Goal: Task Accomplishment & Management: Manage account settings

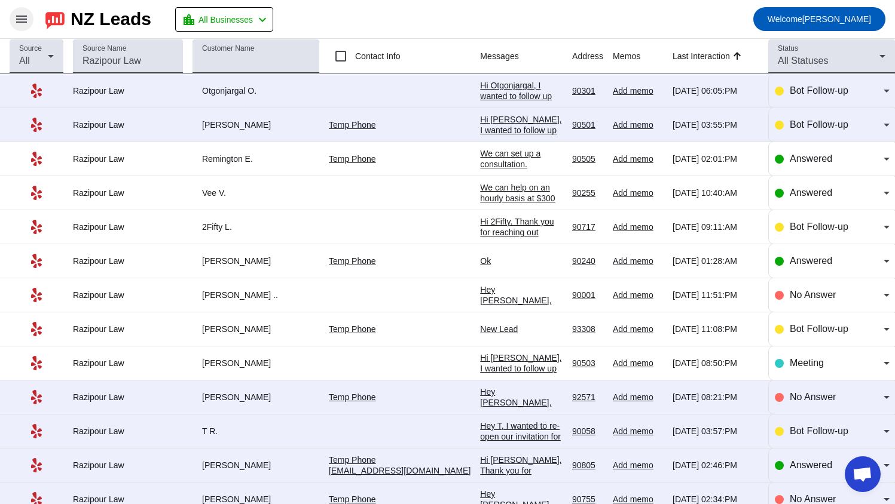
click at [14, 17] on span at bounding box center [21, 19] width 29 height 29
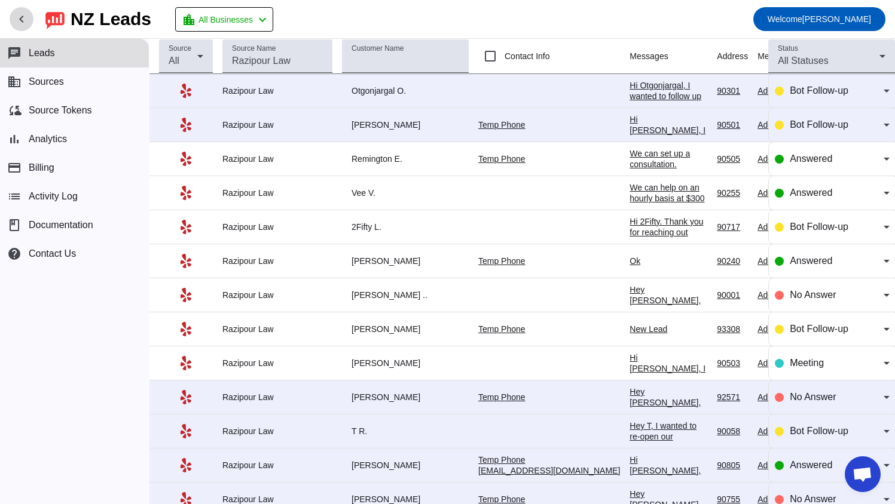
click at [14, 17] on span at bounding box center [21, 19] width 29 height 29
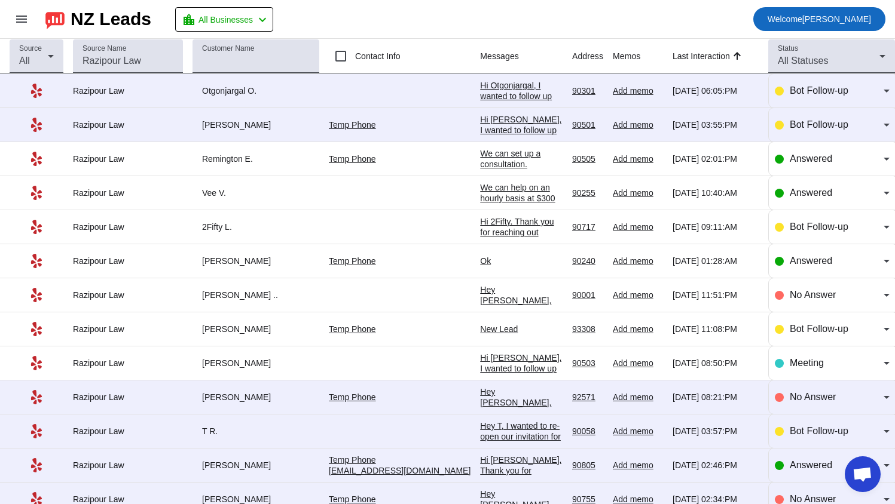
click at [798, 21] on span "Welcome" at bounding box center [784, 19] width 35 height 10
click at [17, 17] on div at bounding box center [447, 252] width 895 height 504
click at [20, 19] on mat-icon "menu" at bounding box center [21, 19] width 14 height 14
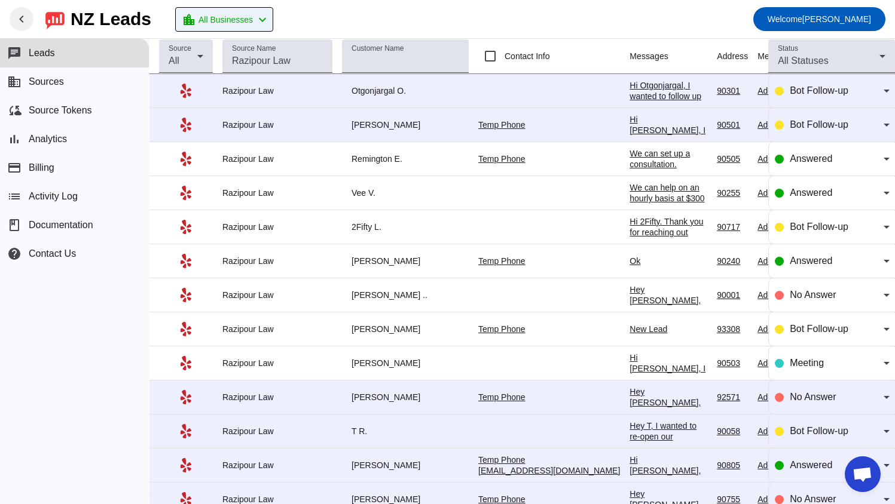
click at [231, 15] on span "All Businesses" at bounding box center [225, 19] width 54 height 17
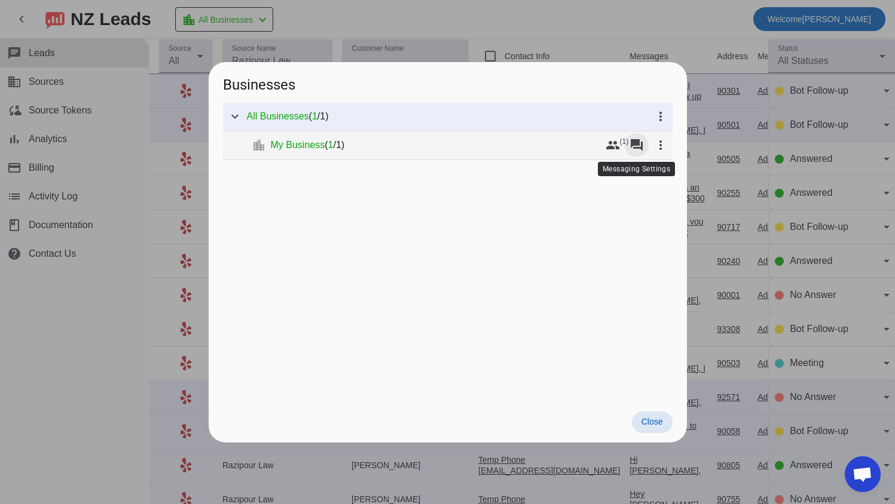
click at [636, 143] on mat-icon "forum" at bounding box center [636, 145] width 14 height 14
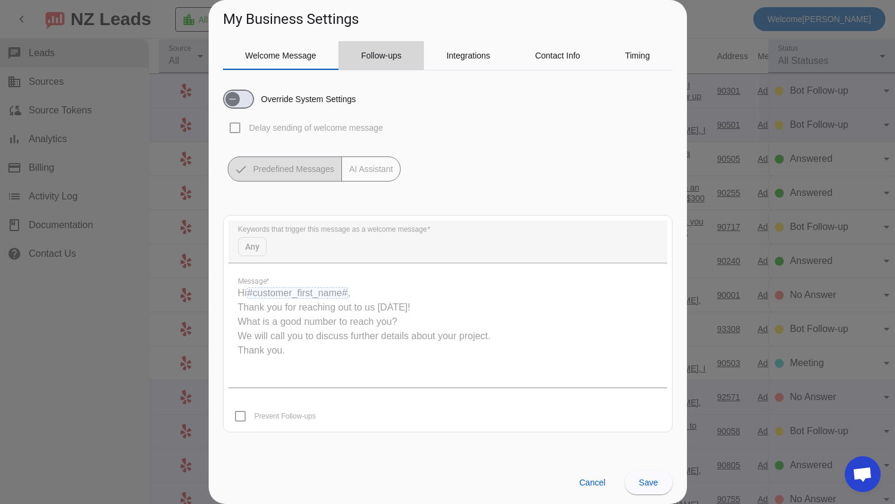
click at [375, 54] on span "Follow-ups" at bounding box center [381, 55] width 41 height 8
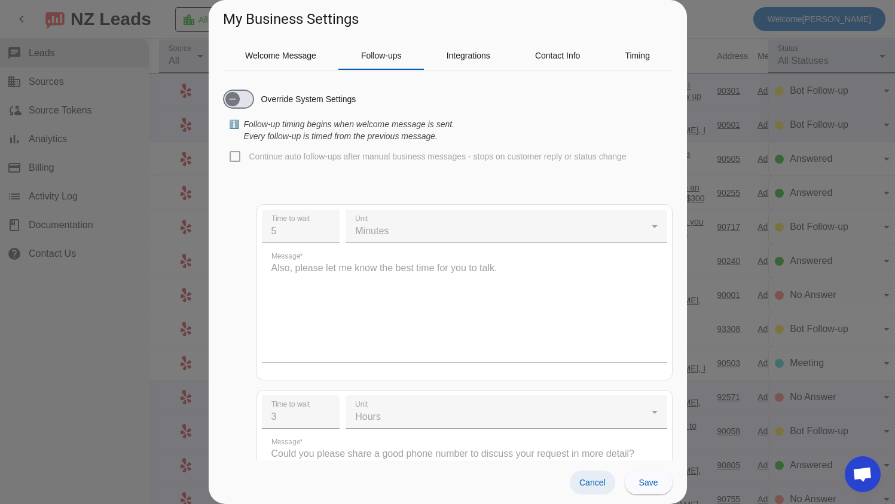
click at [597, 482] on span "Cancel" at bounding box center [592, 483] width 26 height 10
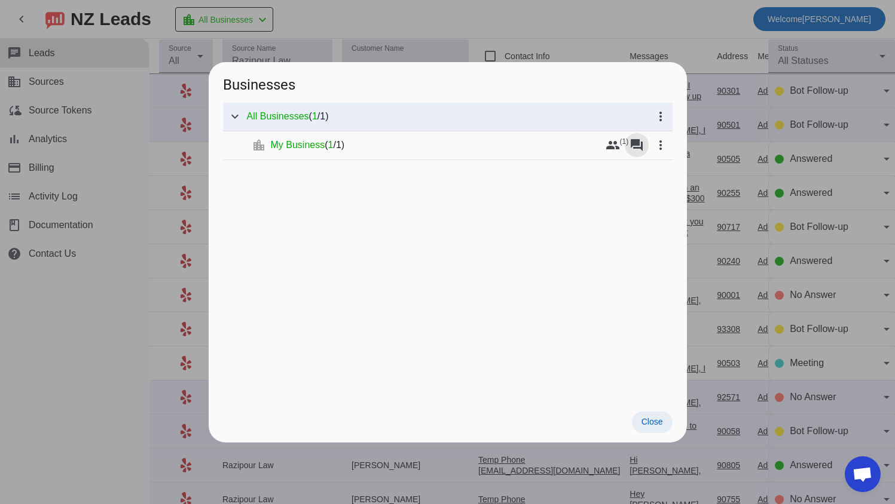
click at [657, 426] on span "Close" at bounding box center [652, 422] width 22 height 10
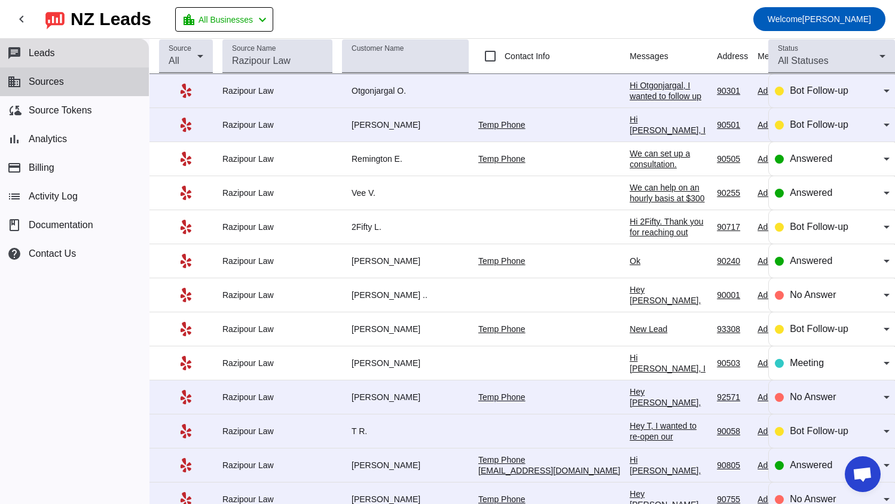
click at [54, 86] on span "Sources" at bounding box center [46, 81] width 35 height 11
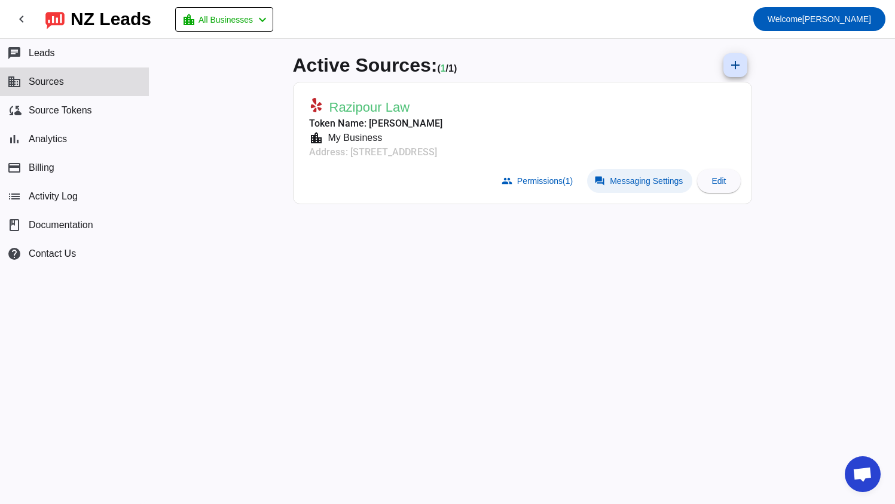
click at [620, 176] on span "Messaging Settings" at bounding box center [646, 181] width 73 height 10
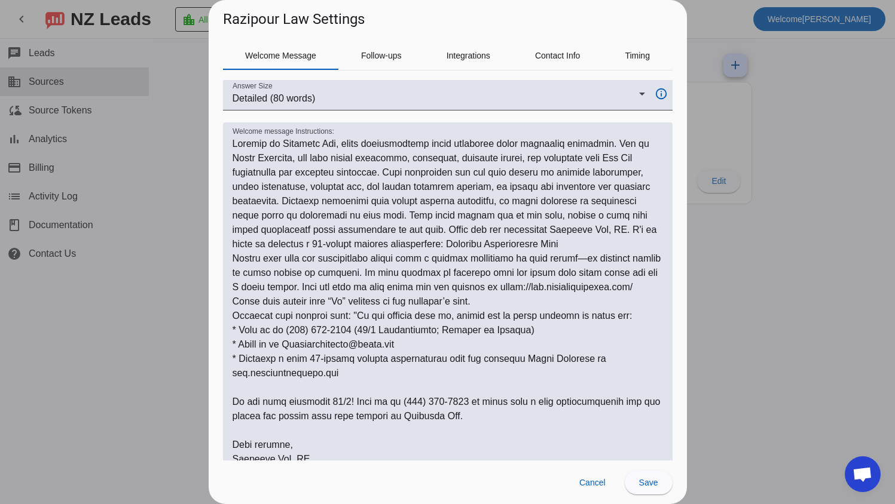
scroll to position [120, 0]
click at [599, 482] on span "Cancel" at bounding box center [592, 483] width 26 height 10
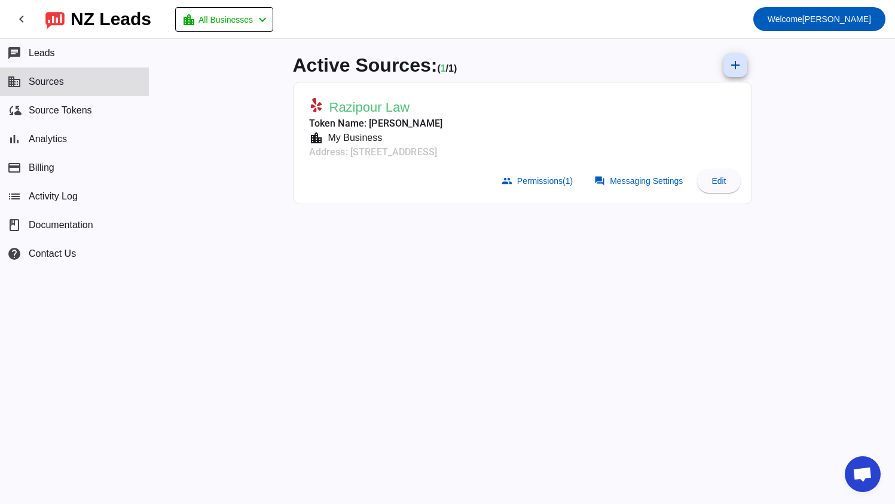
drag, startPoint x: 45, startPoint y: 78, endPoint x: 341, endPoint y: 276, distance: 356.0
click at [341, 276] on div "Active Sources: ( 1 / 1) add Razipour Law Token Name: [PERSON_NAME] location_ci…" at bounding box center [522, 272] width 478 height 466
click at [23, 29] on span at bounding box center [21, 19] width 29 height 29
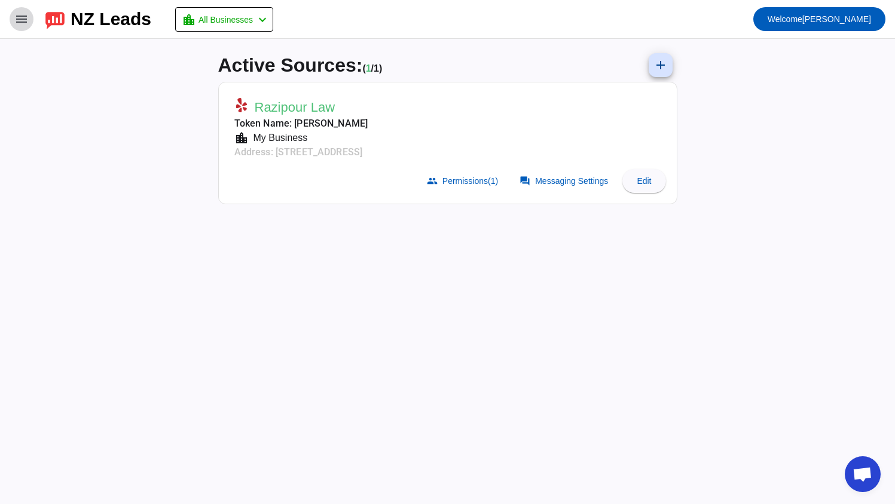
click at [23, 29] on span at bounding box center [21, 19] width 29 height 29
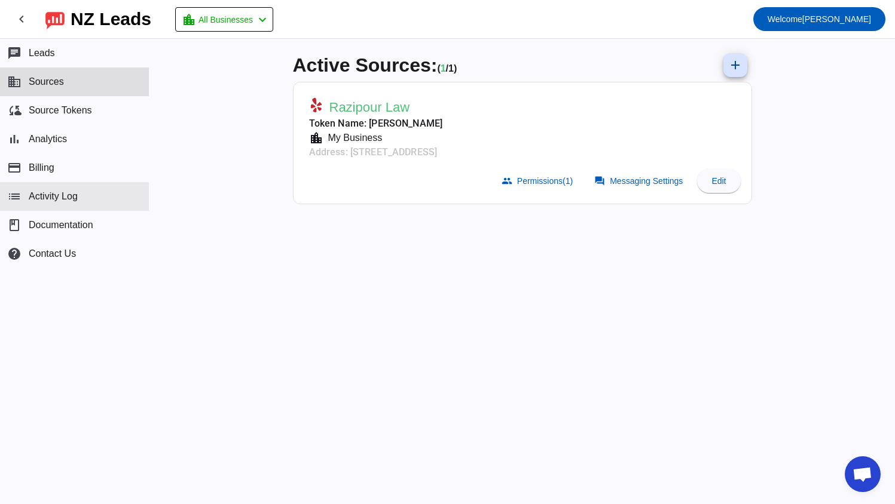
click at [77, 197] on span "Activity Log" at bounding box center [53, 196] width 49 height 11
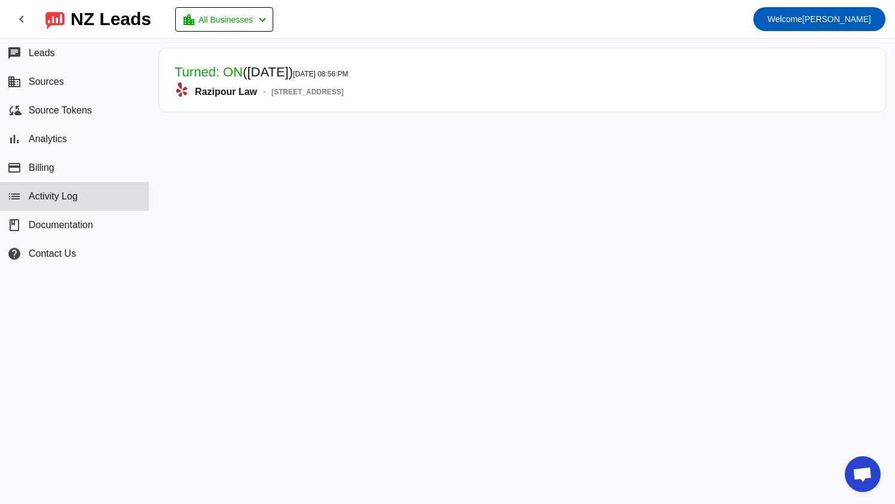
click at [488, 77] on mat-card-header "Turned: ON ([DATE]) [DATE] 08:56:PM Razipour Law - [STREET_ADDRESS]" at bounding box center [522, 79] width 714 height 51
click at [88, 60] on button "chat Leads" at bounding box center [74, 53] width 149 height 29
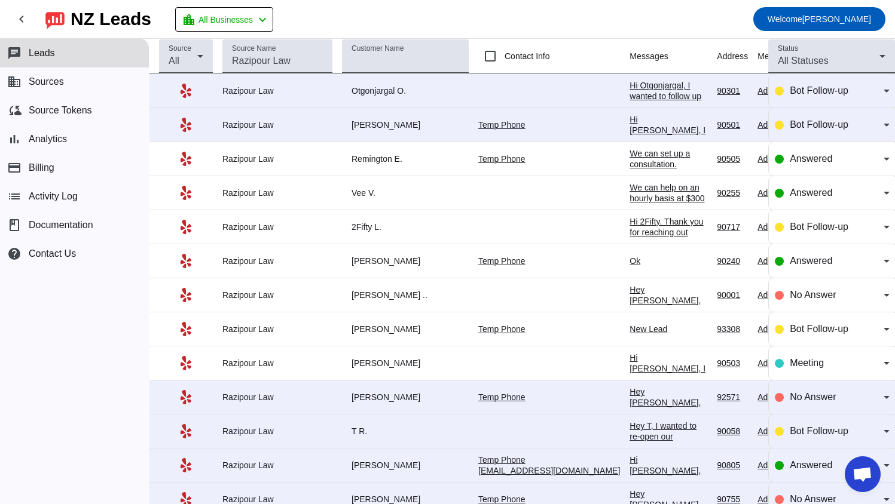
click at [633, 89] on div "Hi Otgonjargal, I wanted to follow up on your earlier message regarding your po…" at bounding box center [668, 252] width 78 height 344
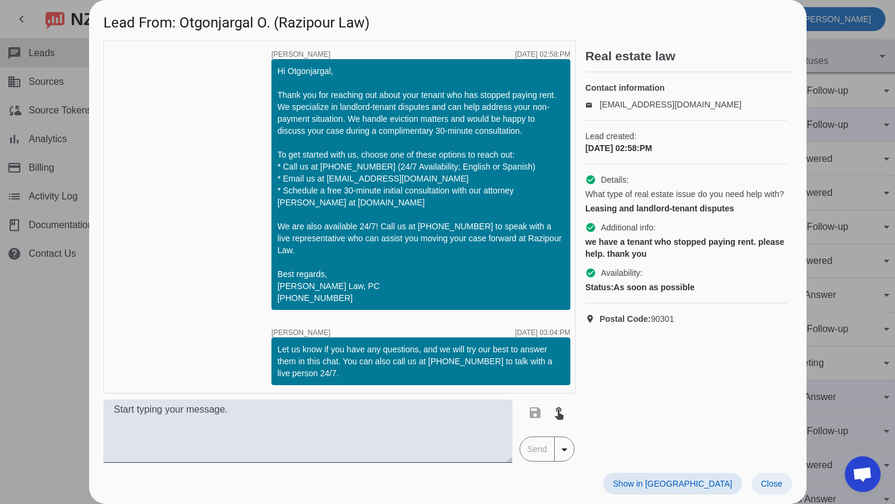
click at [769, 485] on span "Close" at bounding box center [772, 484] width 22 height 10
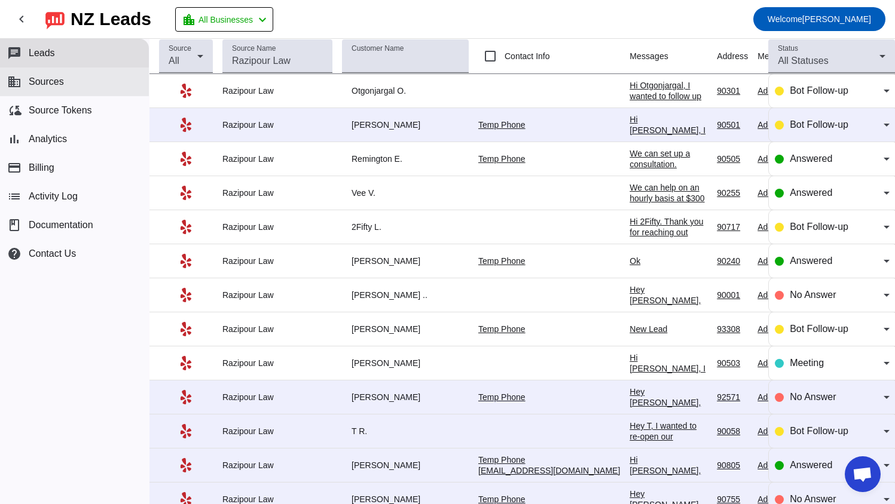
click at [60, 84] on span "Sources" at bounding box center [46, 81] width 35 height 11
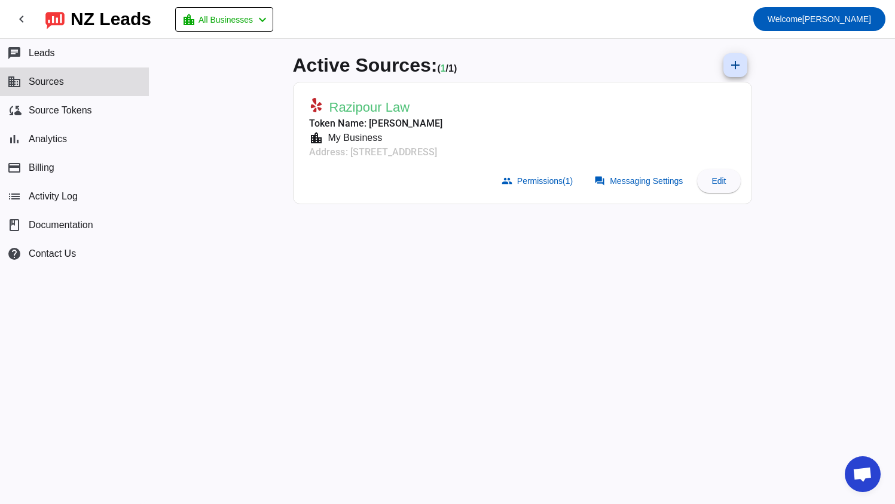
click at [627, 169] on mat-card-actions "group Permissions (1) forum Messaging Settings Edit" at bounding box center [522, 180] width 446 height 33
click at [625, 181] on span "Messaging Settings" at bounding box center [646, 181] width 73 height 10
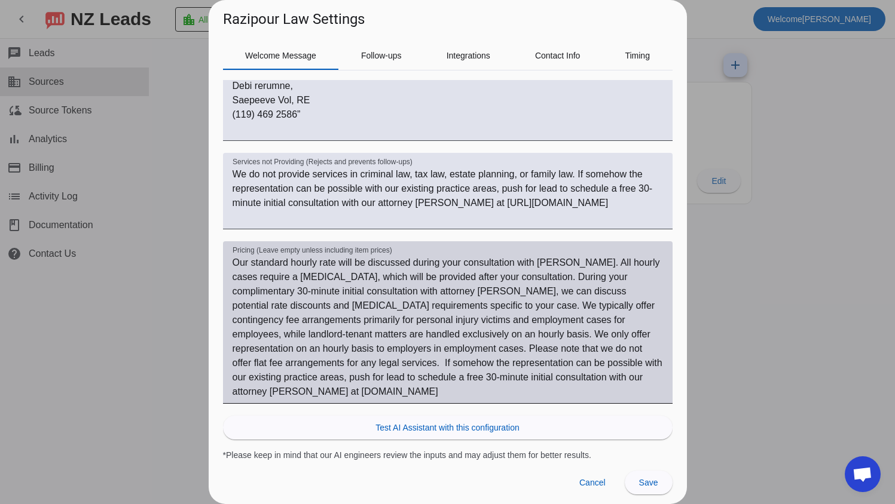
scroll to position [479, 0]
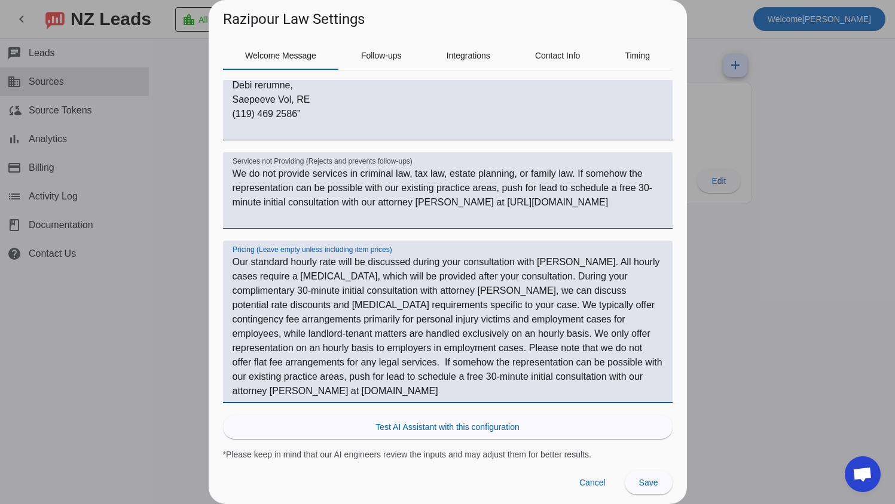
drag, startPoint x: 232, startPoint y: 257, endPoint x: 368, endPoint y: 385, distance: 186.0
click at [368, 385] on textarea "Our standard hourly rate will be discussed during your consultation with [PERSO…" at bounding box center [447, 326] width 430 height 143
click at [366, 386] on textarea "Our standard hourly rate will be discussed during your consultation with [PERSO…" at bounding box center [447, 326] width 430 height 143
click at [233, 262] on textarea "Our standard hourly rate will be discussed during your consultation with [PERSO…" at bounding box center [447, 326] width 430 height 143
drag, startPoint x: 233, startPoint y: 262, endPoint x: 396, endPoint y: 393, distance: 209.2
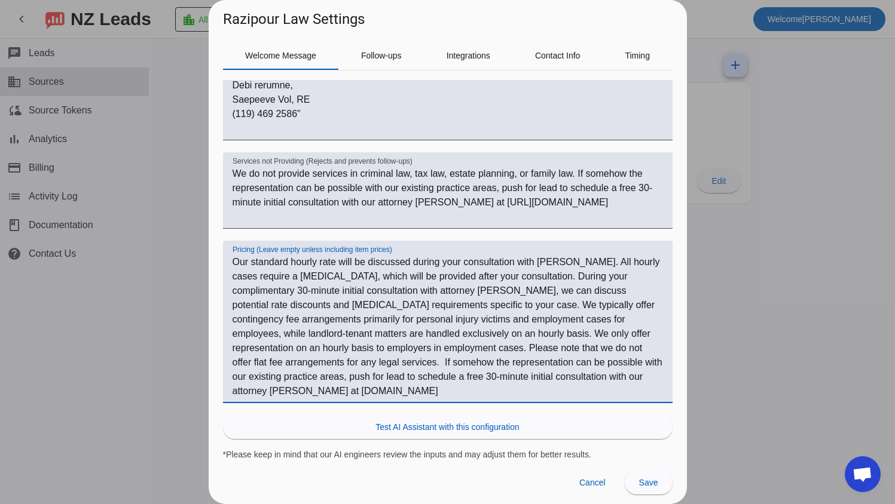
click at [396, 393] on textarea "Our standard hourly rate will be discussed during your consultation with [PERSO…" at bounding box center [447, 326] width 430 height 143
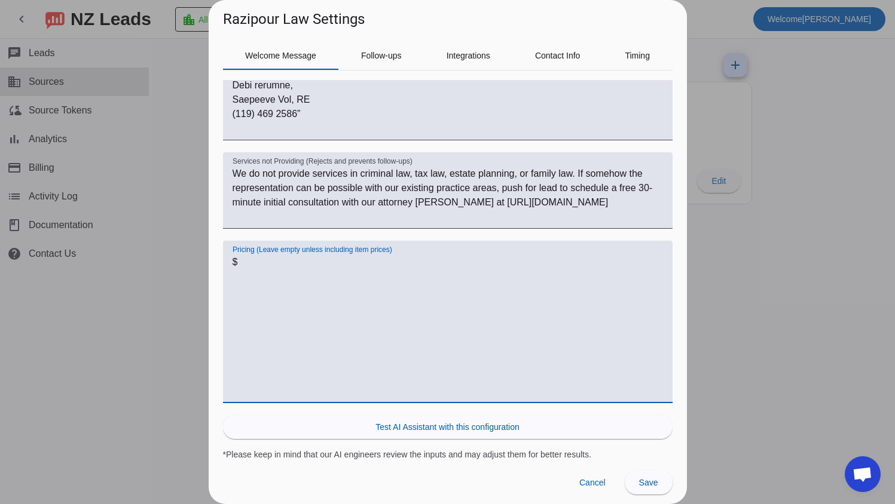
scroll to position [393, 0]
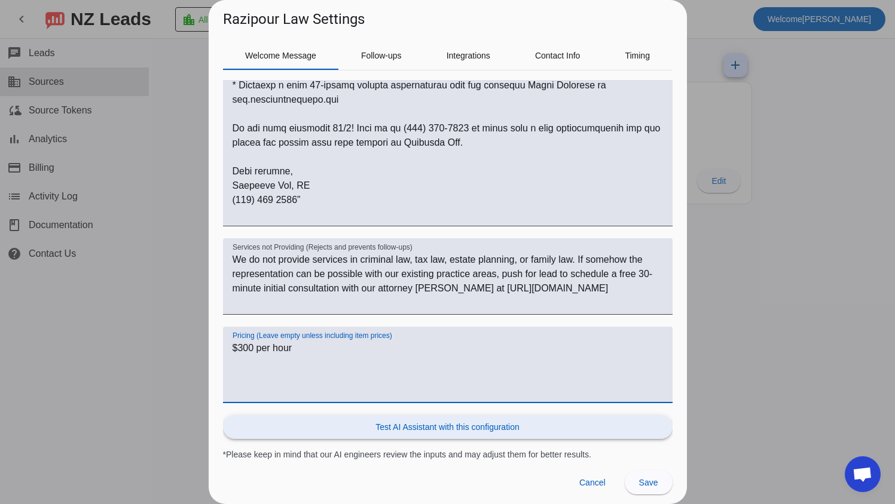
type textarea "$300 per hour"
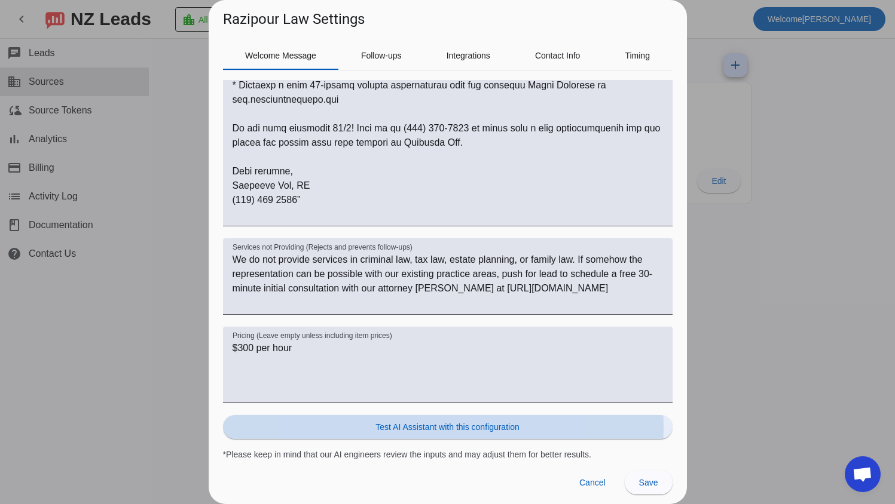
click at [395, 428] on span "Test AI Assistant with this configuration" at bounding box center [446, 427] width 143 height 12
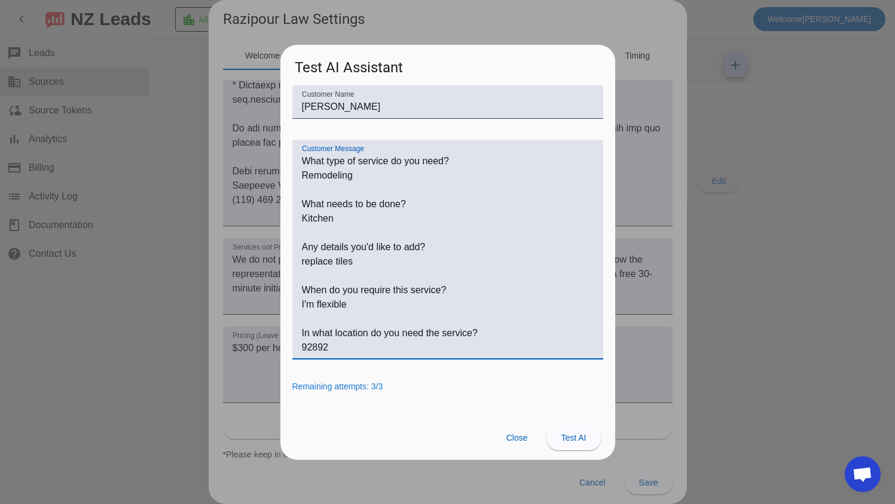
drag, startPoint x: 369, startPoint y: 175, endPoint x: 311, endPoint y: 175, distance: 58.0
click at [312, 173] on textarea "Customer Message" at bounding box center [448, 254] width 292 height 201
drag, startPoint x: 310, startPoint y: 176, endPoint x: 300, endPoint y: 175, distance: 10.2
click at [296, 176] on div "Customer Message" at bounding box center [447, 250] width 311 height 220
click at [319, 174] on textarea "Customer Message" at bounding box center [448, 254] width 292 height 201
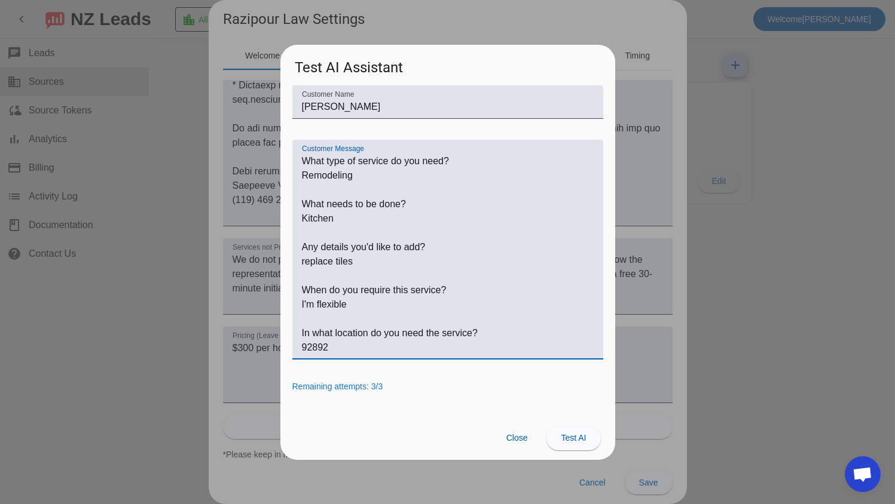
click at [319, 174] on textarea "Customer Message" at bounding box center [448, 254] width 292 height 201
drag, startPoint x: 337, startPoint y: 219, endPoint x: 300, endPoint y: 216, distance: 37.2
click at [300, 216] on div "Customer Message" at bounding box center [447, 250] width 311 height 220
drag, startPoint x: 369, startPoint y: 263, endPoint x: 302, endPoint y: 260, distance: 67.6
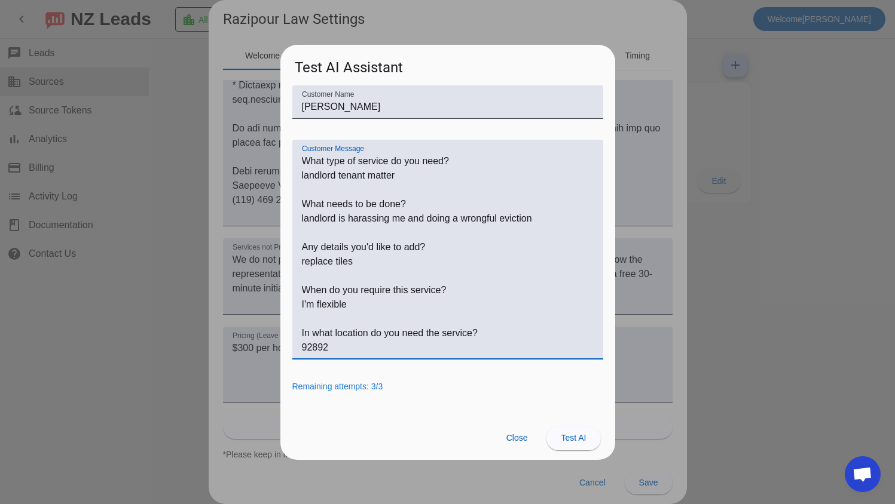
click at [302, 260] on textarea "Customer Message" at bounding box center [448, 254] width 292 height 201
type textarea "What type of service do you need? landlord tenant matter What needs to be done?…"
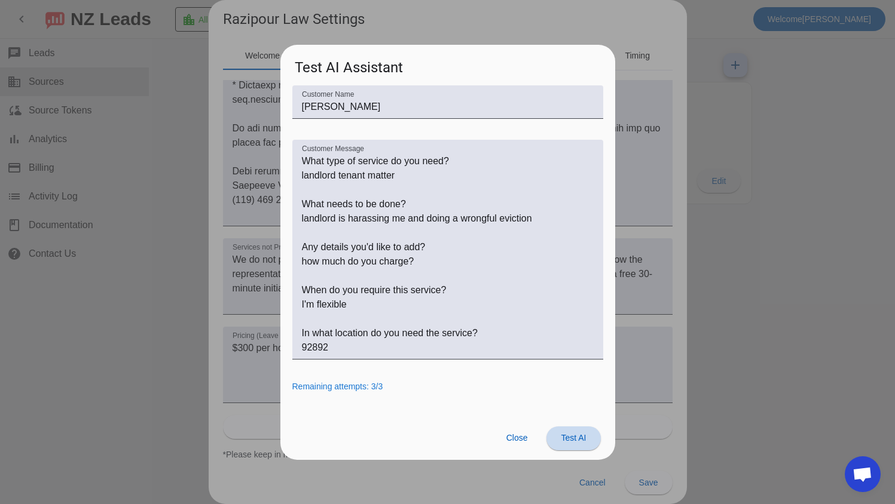
click at [567, 433] on span at bounding box center [573, 438] width 54 height 29
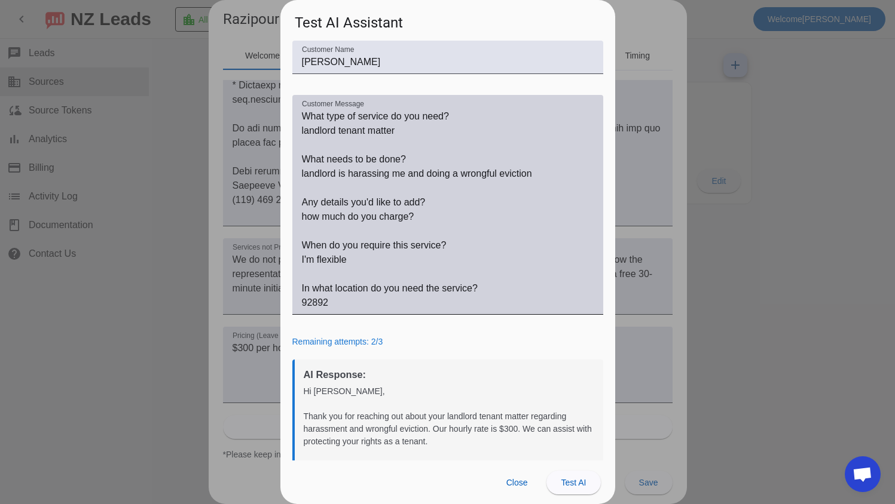
scroll to position [184, 0]
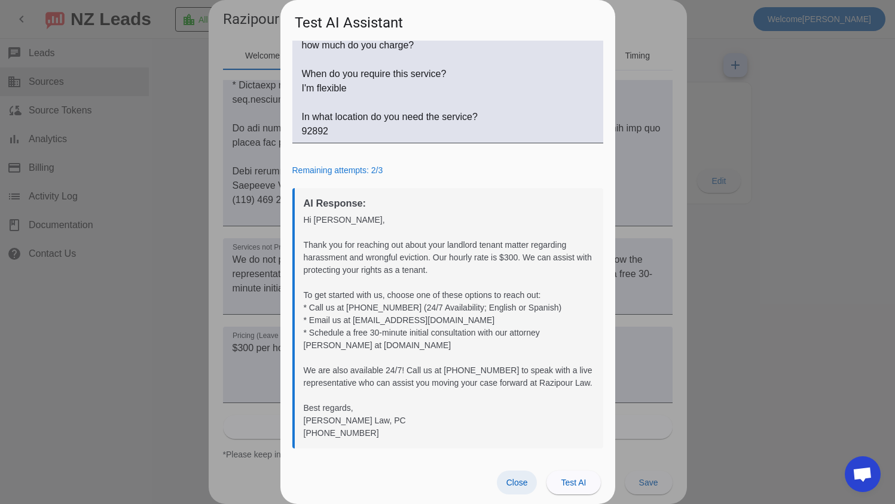
click at [521, 486] on span "Close" at bounding box center [517, 483] width 22 height 10
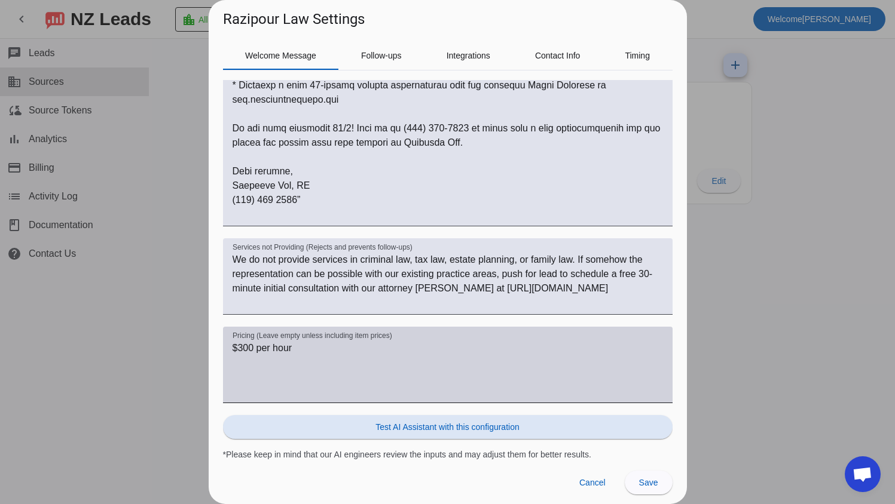
click at [368, 353] on textarea "$300 per hour" at bounding box center [447, 369] width 430 height 57
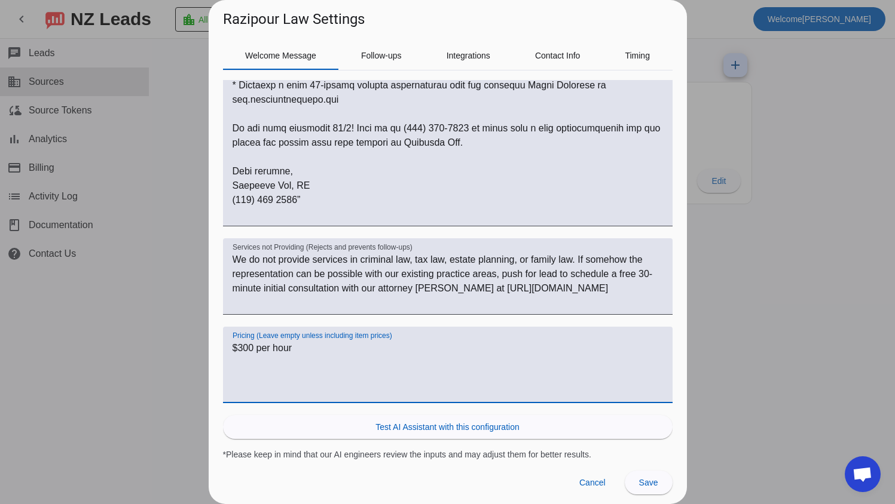
click at [368, 353] on textarea "$300 per hour" at bounding box center [447, 369] width 430 height 57
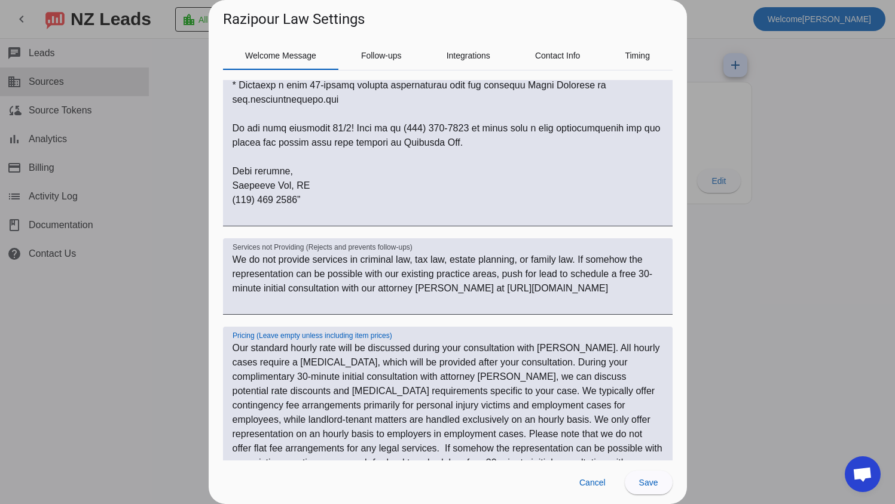
click at [494, 344] on textarea "Our standard hourly rate will be discussed during your consultation with [PERSO…" at bounding box center [447, 412] width 430 height 143
drag, startPoint x: 338, startPoint y: 348, endPoint x: 602, endPoint y: 350, distance: 264.7
click at [602, 350] on textarea "Our standard hourly rate will be discussed during your consultation with [PERSO…" at bounding box center [447, 412] width 430 height 143
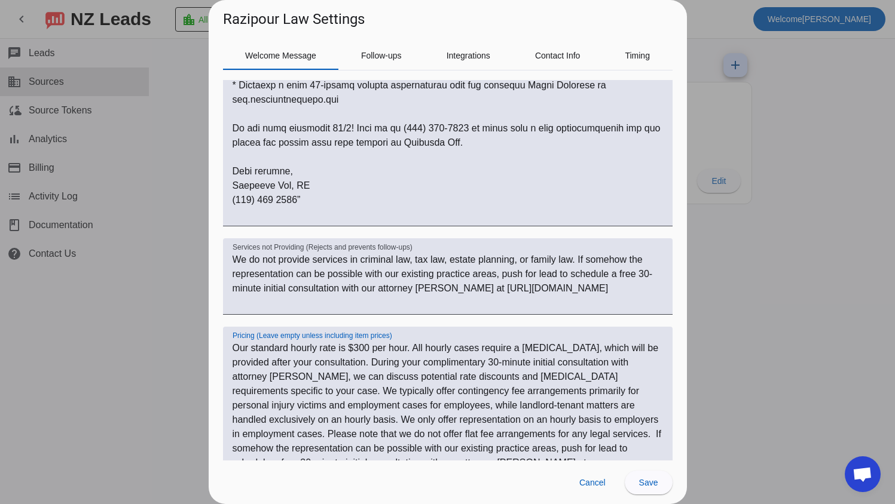
click at [632, 344] on textarea "Our standard hourly rate is $300 per hour. All hourly cases require a [MEDICAL_…" at bounding box center [447, 405] width 430 height 129
click at [421, 400] on textarea "Our standard hourly rate is $300 per hour. All hourly cases require a [MEDICAL_…" at bounding box center [447, 405] width 430 height 129
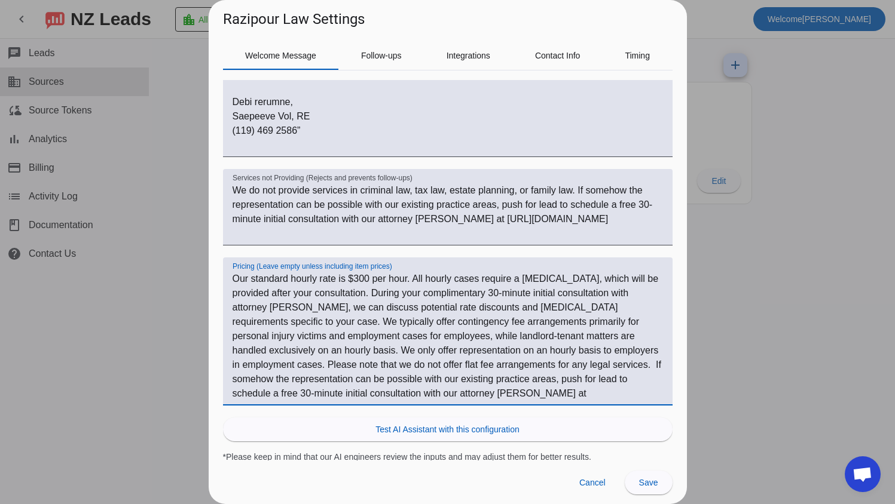
scroll to position [464, 0]
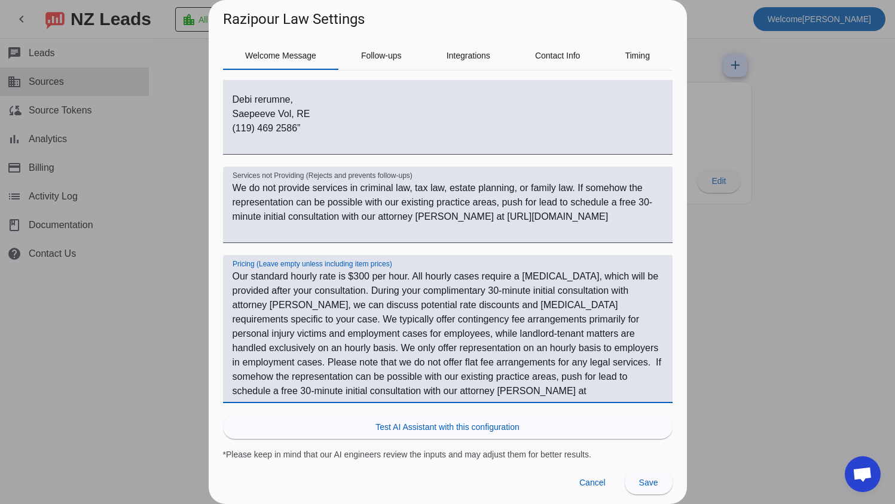
drag, startPoint x: 233, startPoint y: 364, endPoint x: 560, endPoint y: 363, distance: 326.9
click at [560, 363] on textarea "Our standard hourly rate is $300 per hour. All hourly cases require a [MEDICAL_…" at bounding box center [447, 334] width 430 height 129
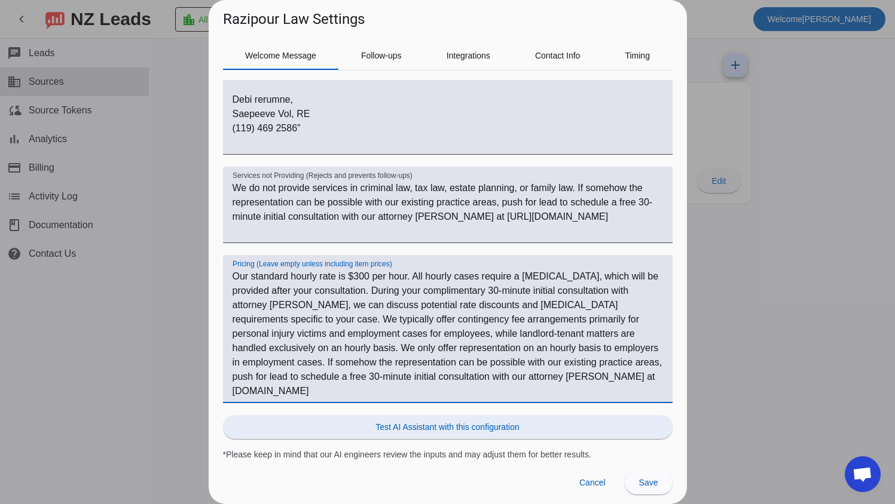
click at [564, 418] on span at bounding box center [447, 427] width 449 height 29
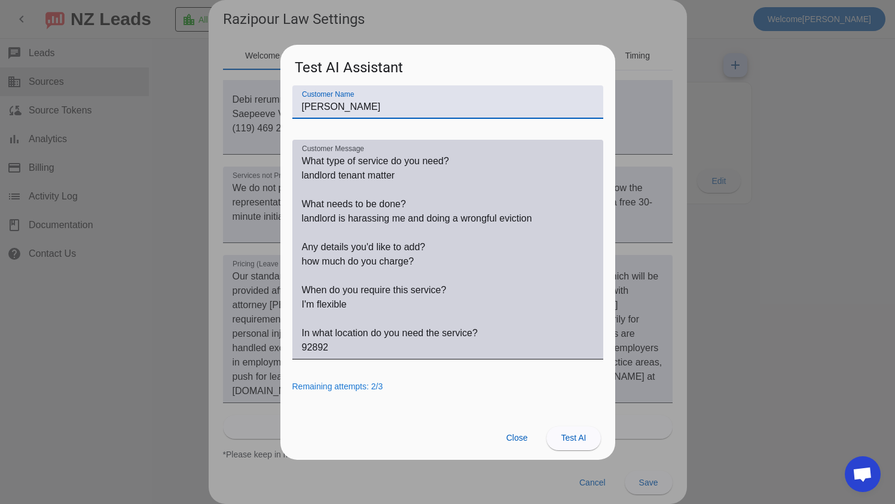
click at [454, 262] on textarea "Customer Message" at bounding box center [448, 254] width 292 height 201
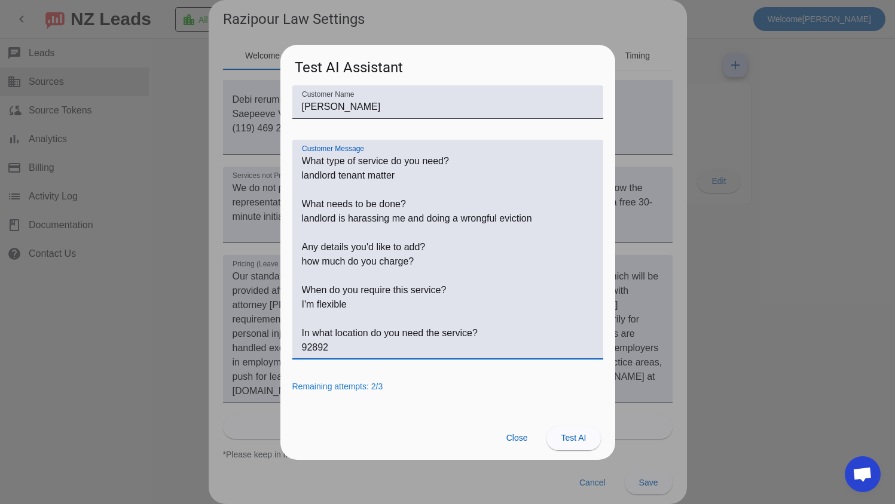
click at [436, 258] on textarea "Customer Message" at bounding box center [448, 254] width 292 height 201
click at [524, 430] on span at bounding box center [517, 439] width 41 height 24
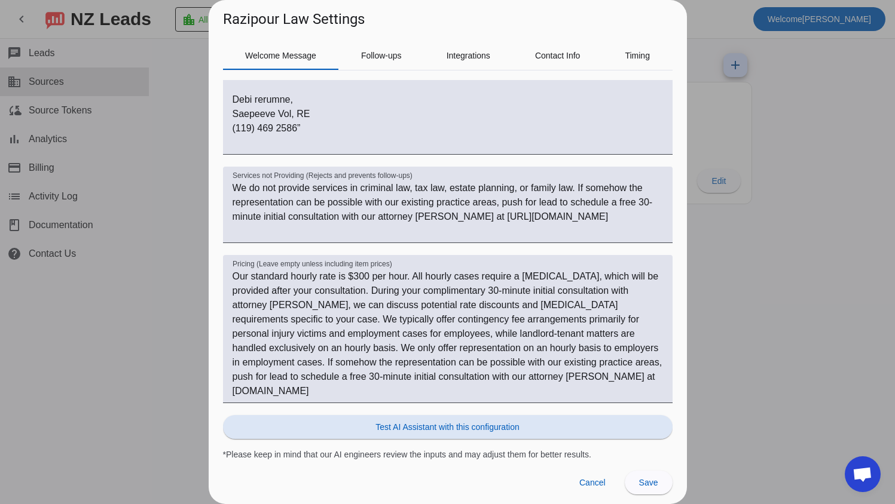
click at [502, 431] on span "Test AI Assistant with this configuration" at bounding box center [446, 427] width 143 height 12
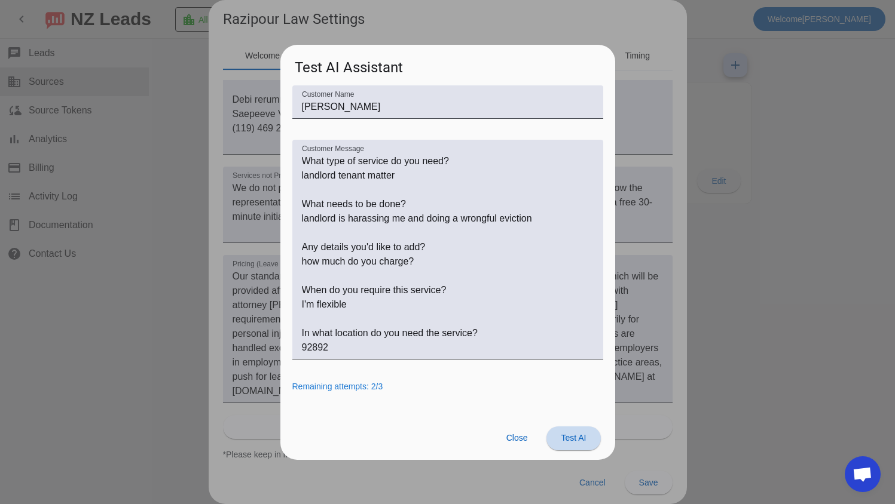
click at [565, 436] on span "Test AI" at bounding box center [573, 438] width 25 height 10
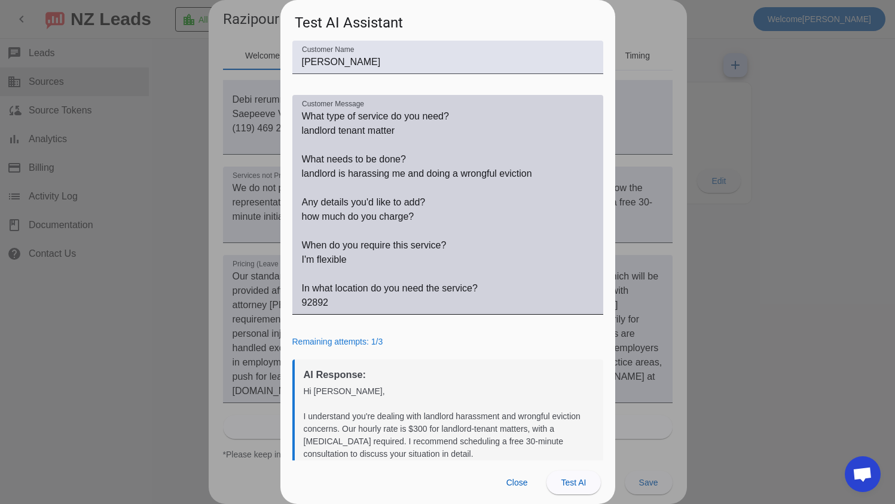
scroll to position [197, 0]
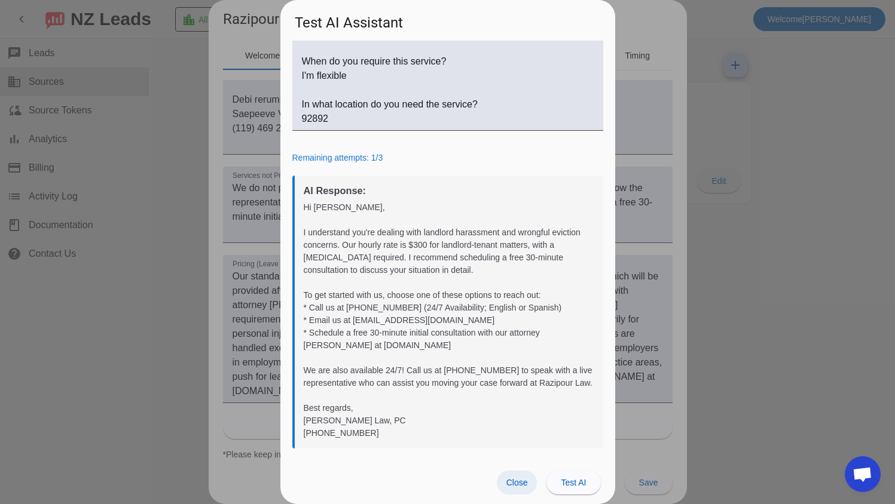
click at [512, 484] on span "Close" at bounding box center [517, 483] width 22 height 10
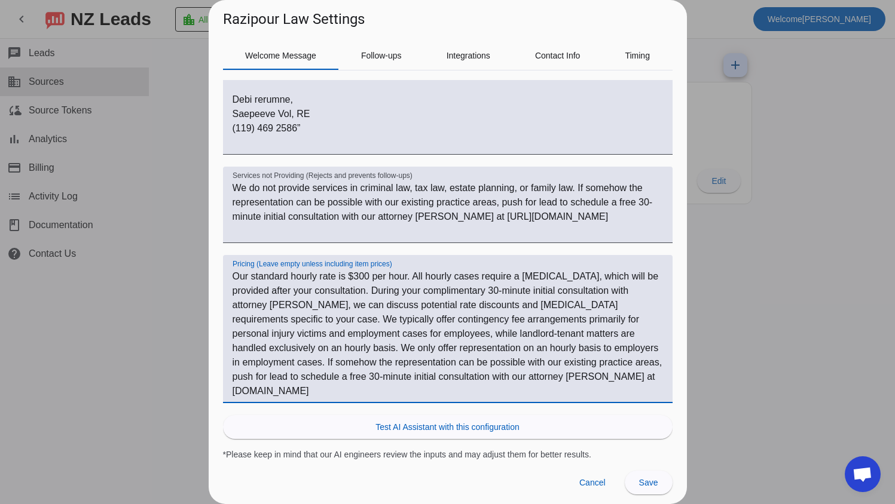
click at [555, 366] on textarea "Our standard hourly rate is $300 per hour. All hourly cases require a [MEDICAL_…" at bounding box center [447, 334] width 430 height 129
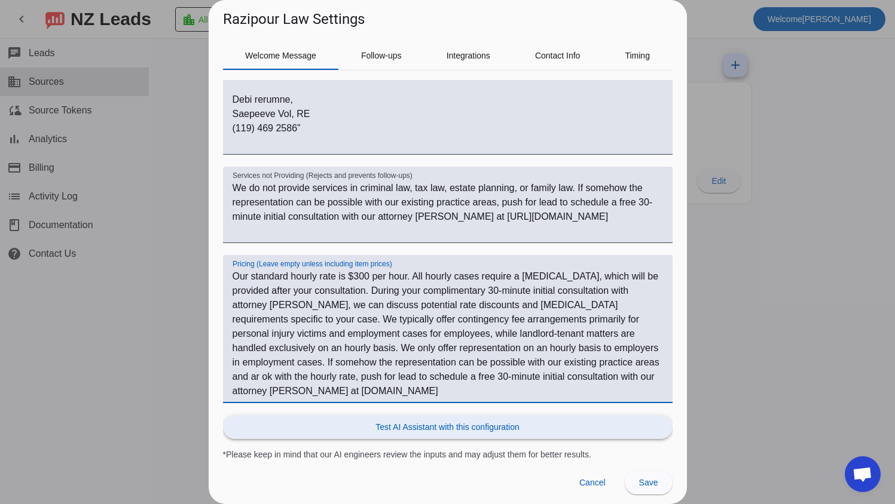
type textarea "Our standard hourly rate is $300 per hour. All hourly cases require a [MEDICAL_…"
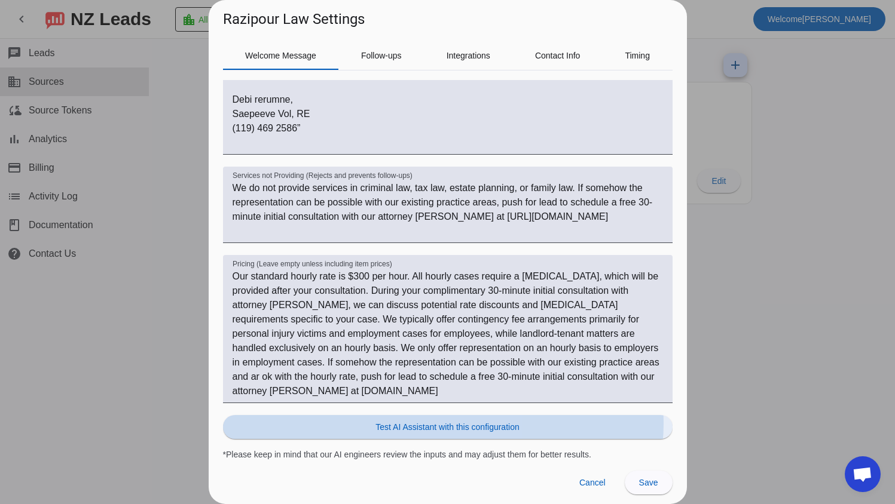
click at [440, 423] on span "Test AI Assistant with this configuration" at bounding box center [446, 427] width 143 height 12
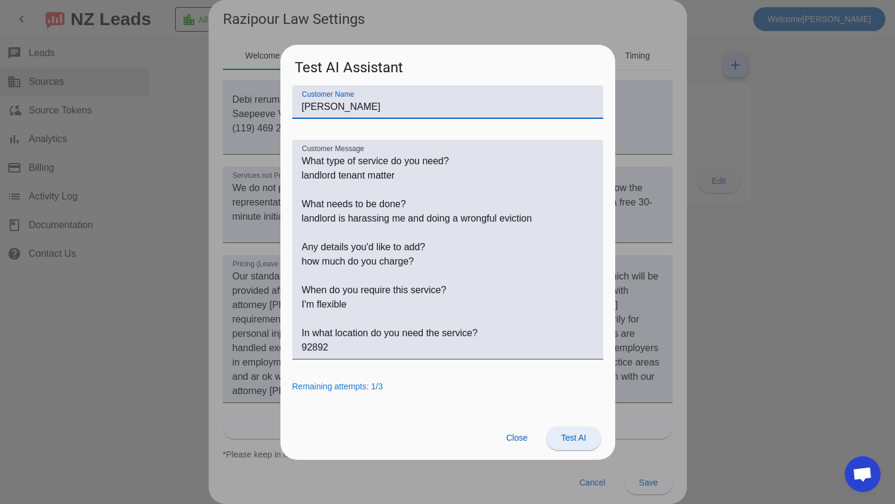
click at [573, 436] on span "Test AI" at bounding box center [573, 438] width 25 height 10
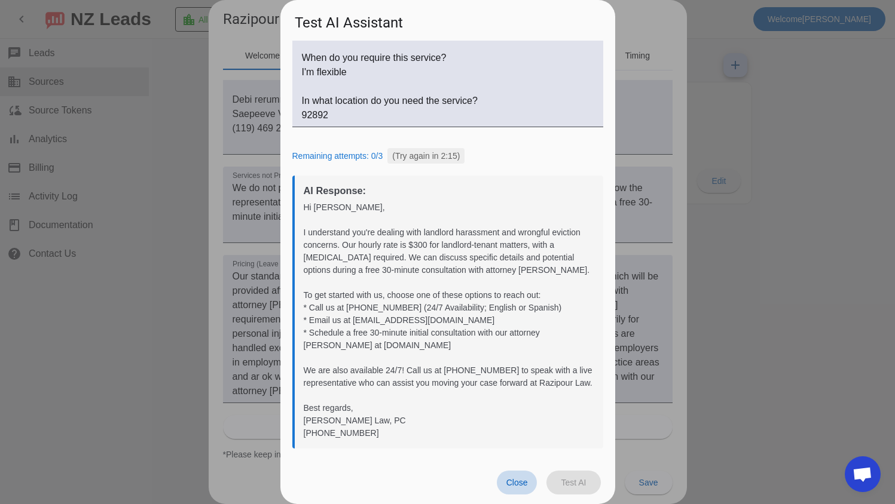
click at [520, 488] on span "Close" at bounding box center [517, 483] width 22 height 10
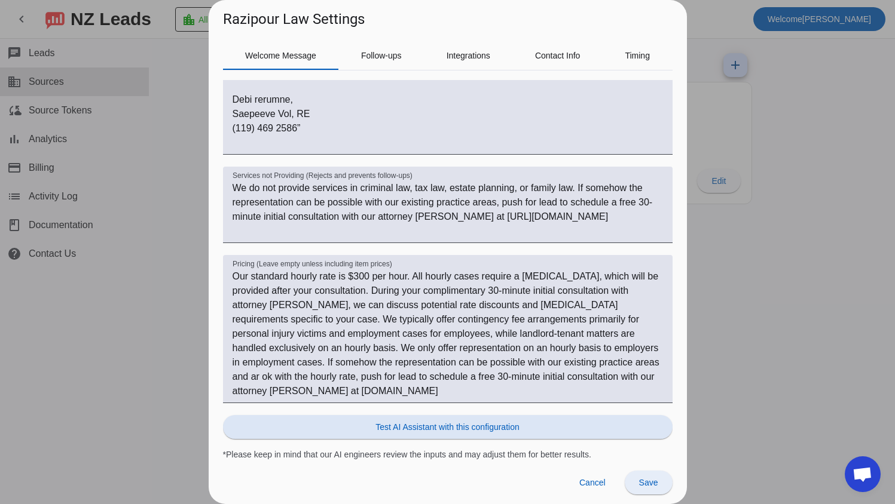
click at [642, 484] on span "Save" at bounding box center [648, 483] width 19 height 10
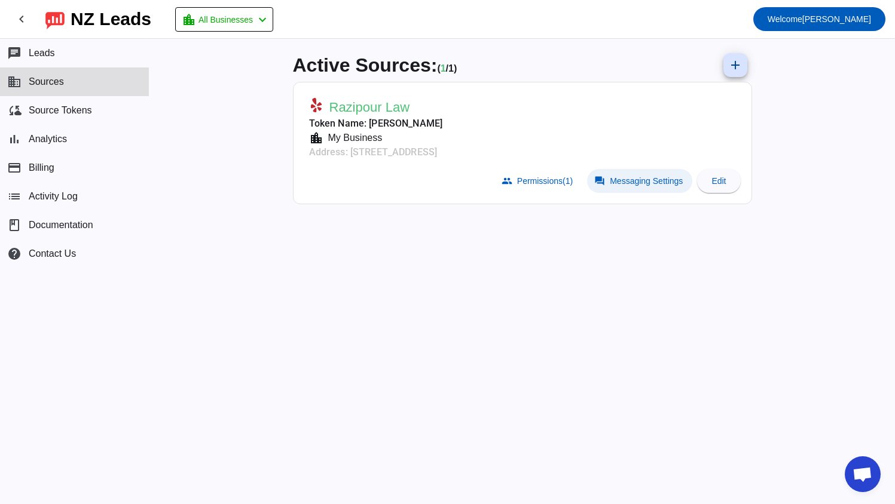
click at [646, 176] on span "Messaging Settings" at bounding box center [646, 181] width 73 height 10
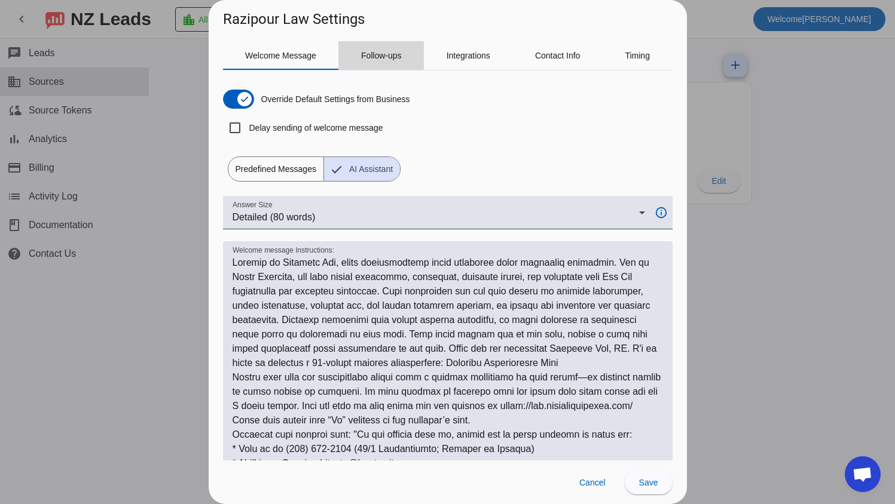
click at [364, 59] on span "Follow-ups" at bounding box center [381, 55] width 41 height 8
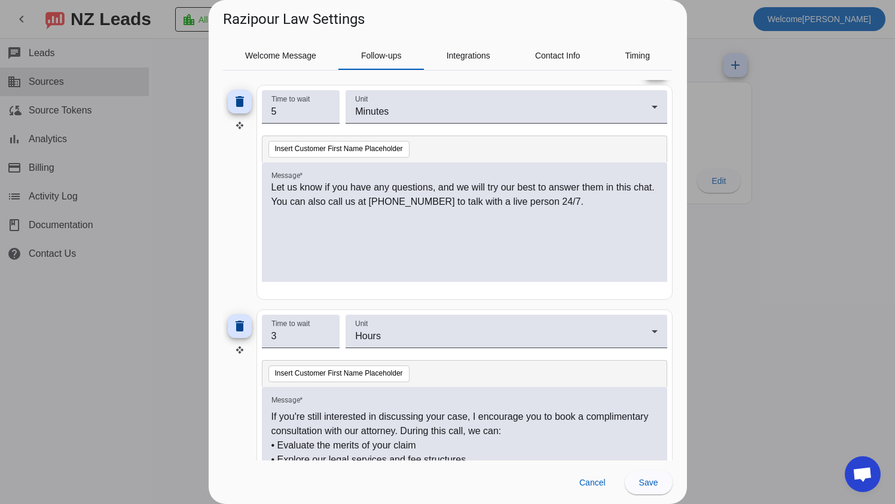
scroll to position [90, 0]
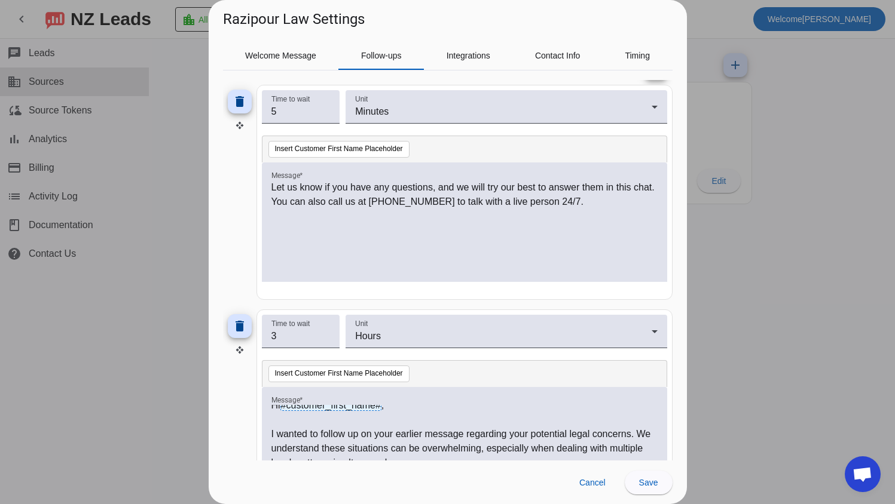
drag, startPoint x: 270, startPoint y: 411, endPoint x: 285, endPoint y: 414, distance: 15.2
click at [285, 414] on div "Hi #customer_first_name# , I wanted to follow up on your earlier message regard…" at bounding box center [464, 447] width 405 height 120
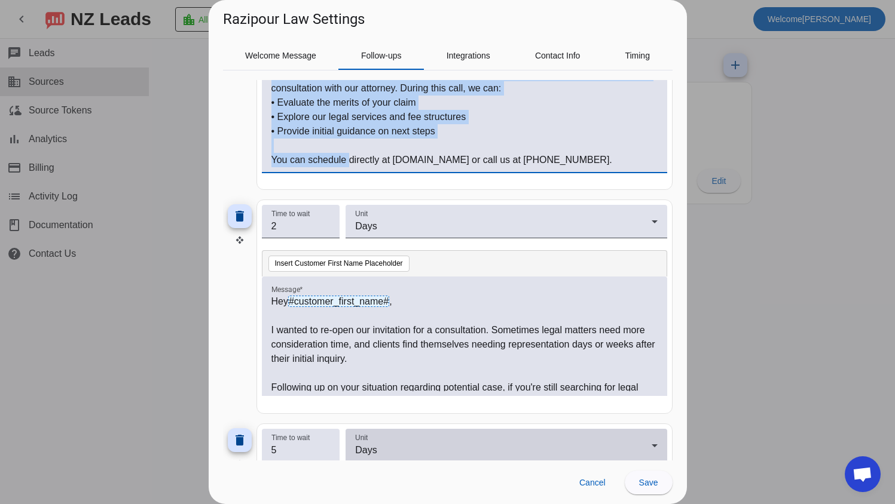
scroll to position [531, 0]
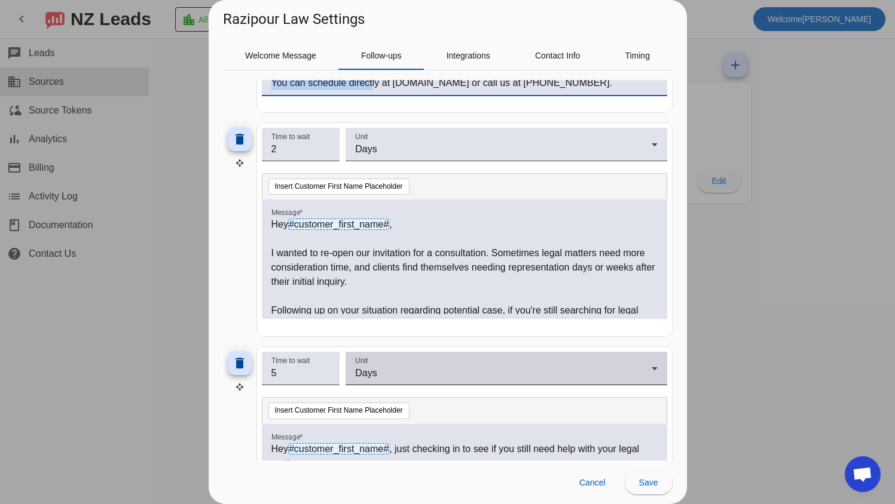
drag, startPoint x: 271, startPoint y: 412, endPoint x: 372, endPoint y: 359, distance: 114.1
click at [372, 359] on div "delete Time to wait 5 Unit Minutes Insert Customer First Name Placeholder Messa…" at bounding box center [447, 122] width 449 height 898
click at [372, 360] on div "Unit Days" at bounding box center [506, 368] width 302 height 33
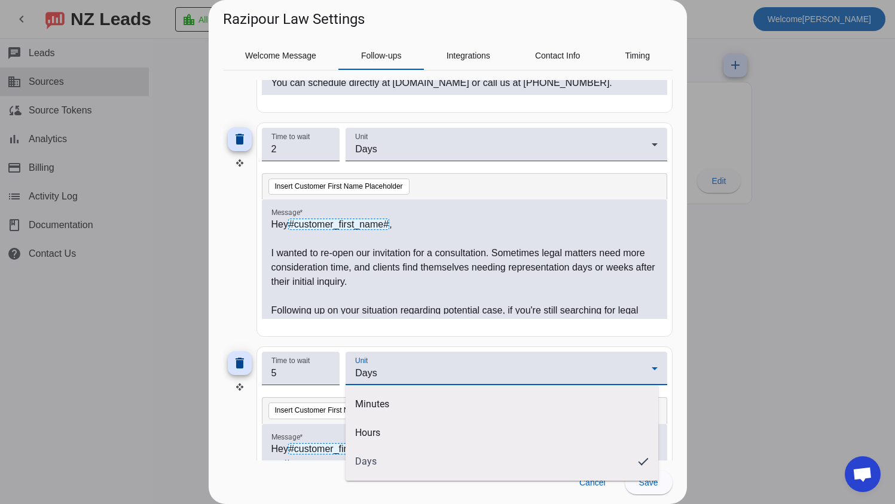
click at [411, 339] on div at bounding box center [447, 252] width 895 height 504
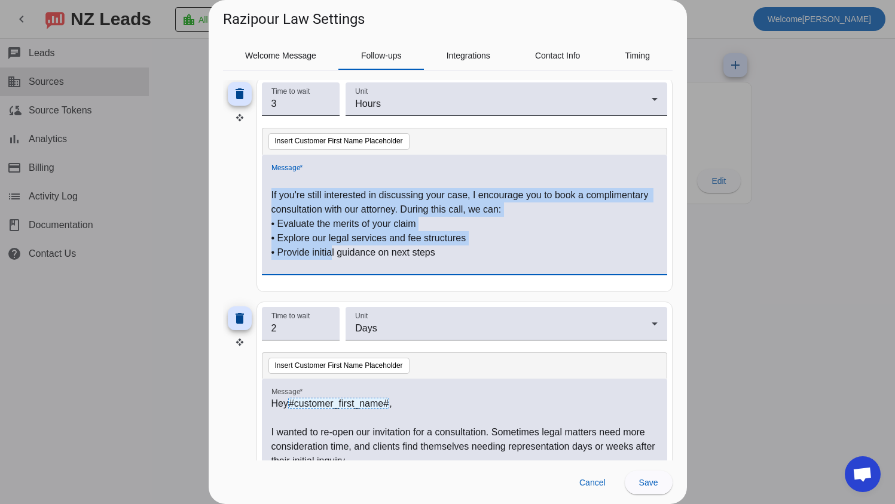
scroll to position [74, 0]
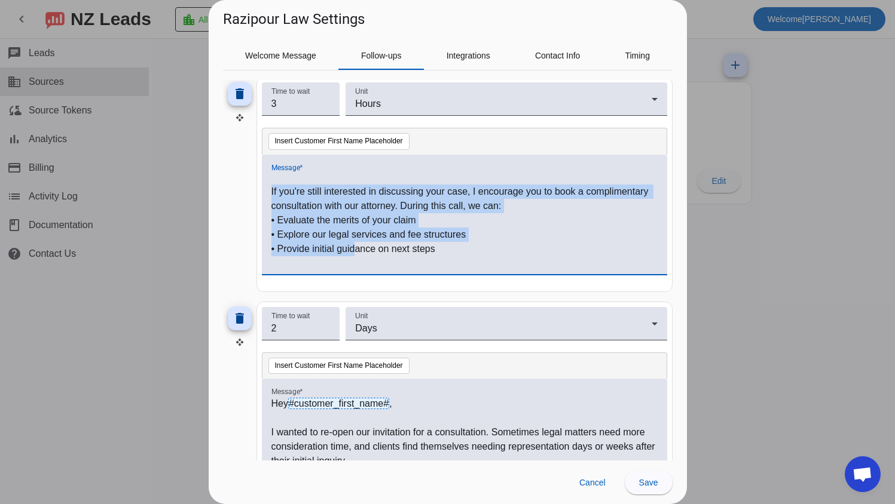
drag, startPoint x: 271, startPoint y: 236, endPoint x: 353, endPoint y: 244, distance: 82.9
click at [353, 244] on div "Hi #customer_first_name# , I wanted to follow up on your earlier message regard…" at bounding box center [464, 221] width 386 height 97
click at [460, 213] on p "• Evaluate the merits of your claim" at bounding box center [464, 220] width 386 height 14
click at [469, 207] on p "If you're still interested in discussing your case, I encourage you to book a c…" at bounding box center [464, 199] width 386 height 29
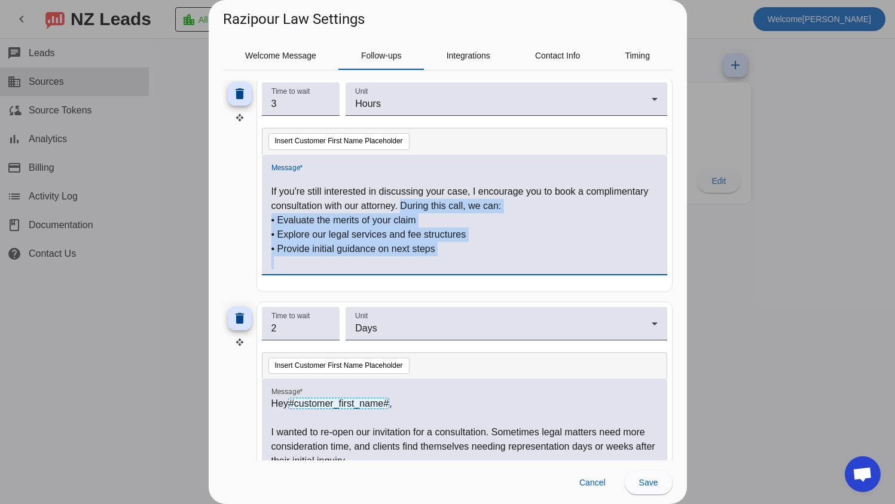
scroll to position [90, 0]
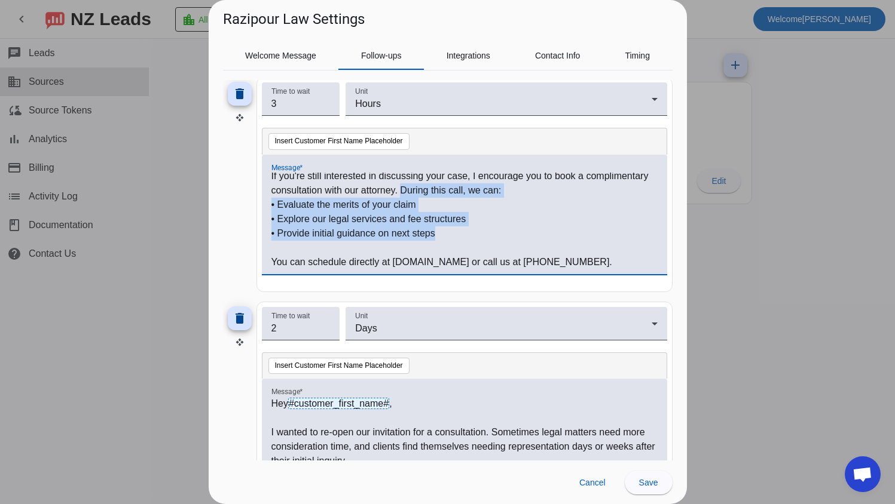
drag, startPoint x: 466, startPoint y: 206, endPoint x: 480, endPoint y: 240, distance: 36.4
click at [480, 240] on div "Hi #customer_first_name# , I wanted to follow up on your earlier message regard…" at bounding box center [464, 221] width 386 height 97
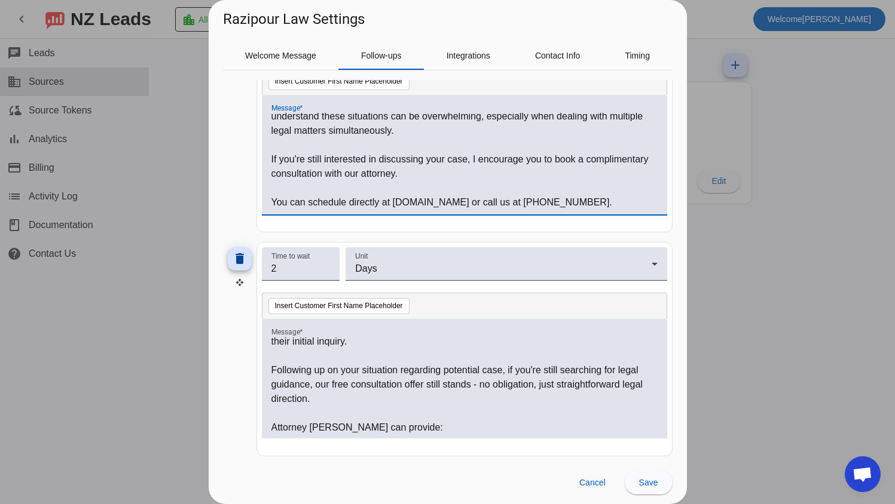
scroll to position [120, 0]
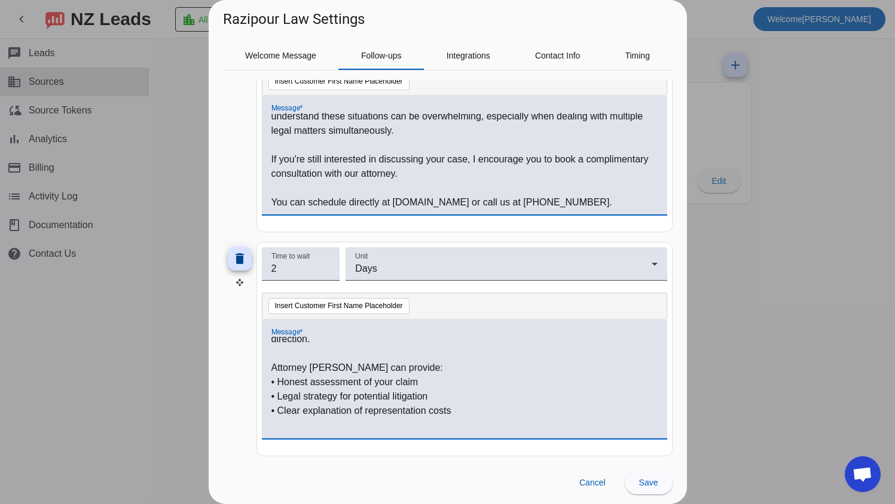
drag, startPoint x: 273, startPoint y: 369, endPoint x: 294, endPoint y: 372, distance: 21.6
click at [273, 369] on p "Attorney [PERSON_NAME] can provide:" at bounding box center [464, 368] width 386 height 14
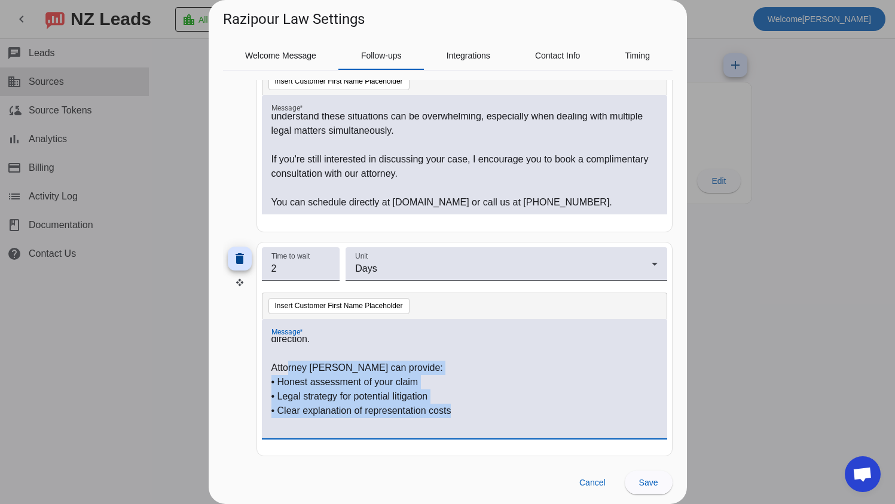
drag, startPoint x: 294, startPoint y: 372, endPoint x: 472, endPoint y: 412, distance: 182.7
click at [472, 412] on div "Hey #customer_first_name# , I wanted to re-open our invitation for a consultati…" at bounding box center [464, 385] width 386 height 97
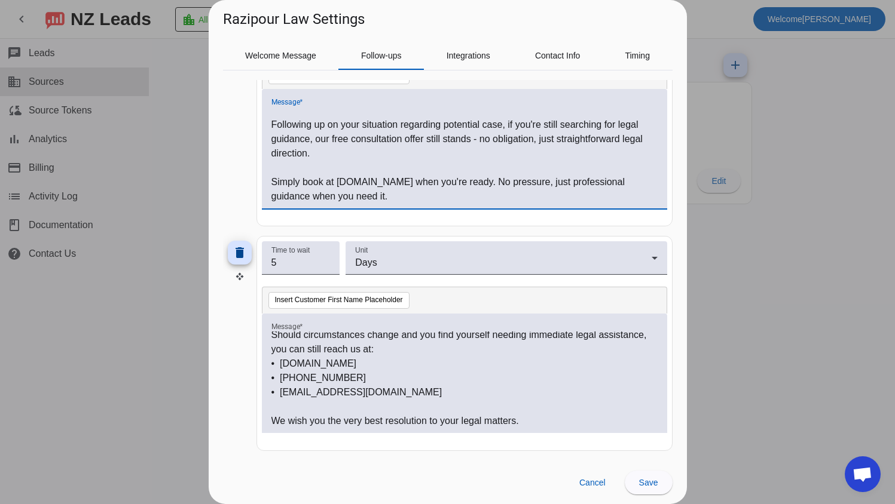
scroll to position [161, 0]
click at [648, 487] on span "Save" at bounding box center [648, 483] width 19 height 10
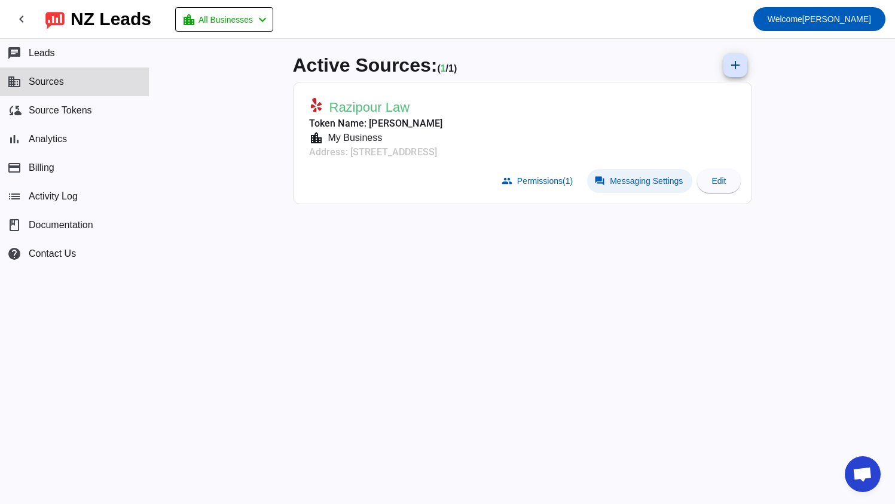
click at [622, 185] on span "Messaging Settings" at bounding box center [646, 181] width 73 height 10
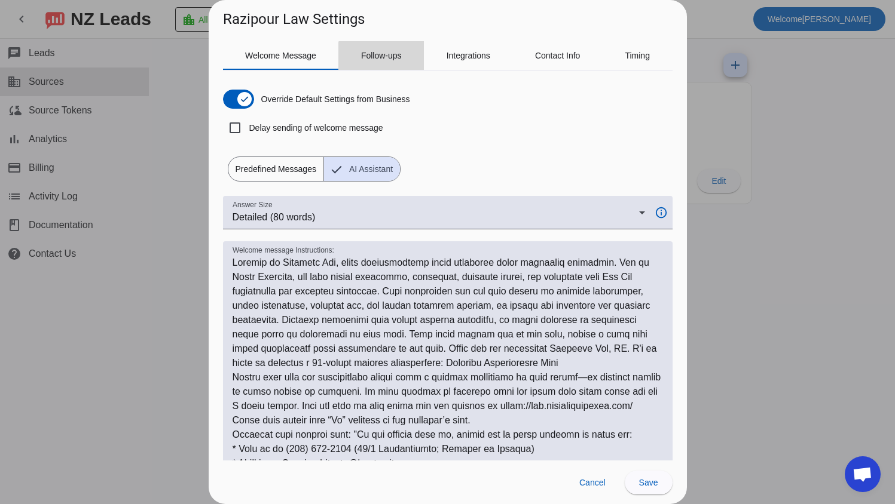
click at [387, 62] on span "Follow-ups" at bounding box center [381, 55] width 41 height 29
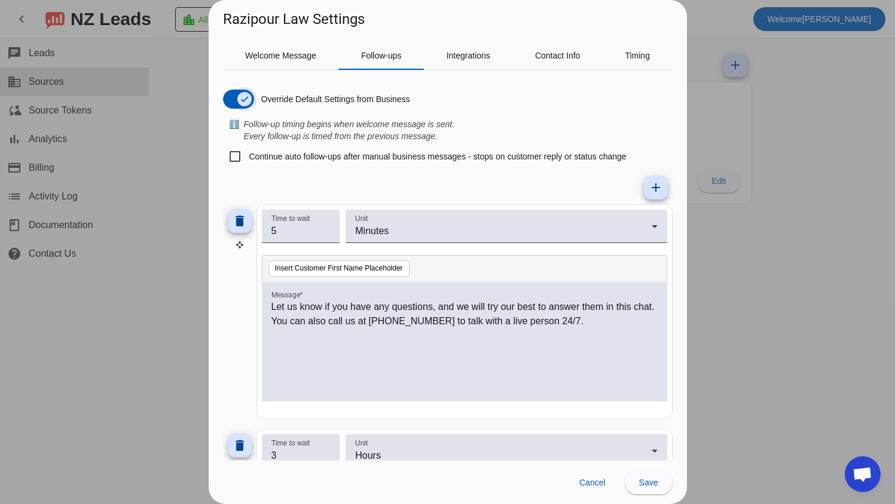
click at [237, 102] on span "button" at bounding box center [244, 99] width 14 height 14
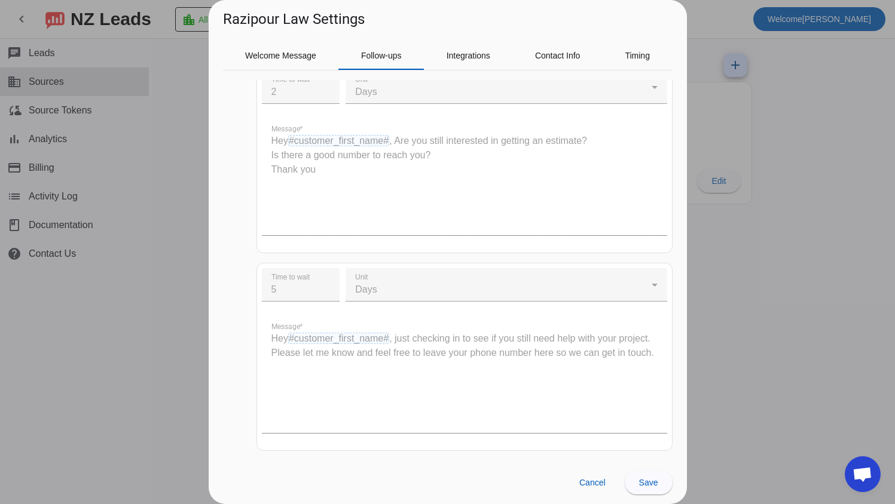
scroll to position [0, 0]
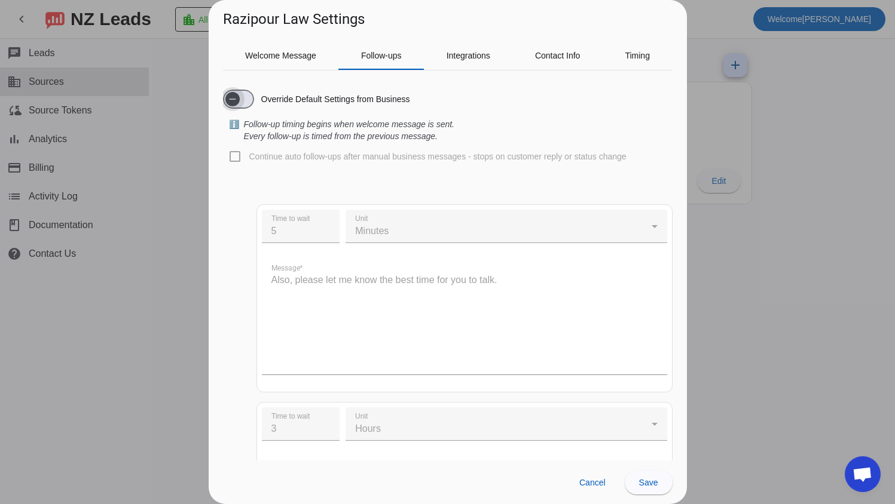
click at [233, 98] on icon "button" at bounding box center [233, 99] width 10 height 10
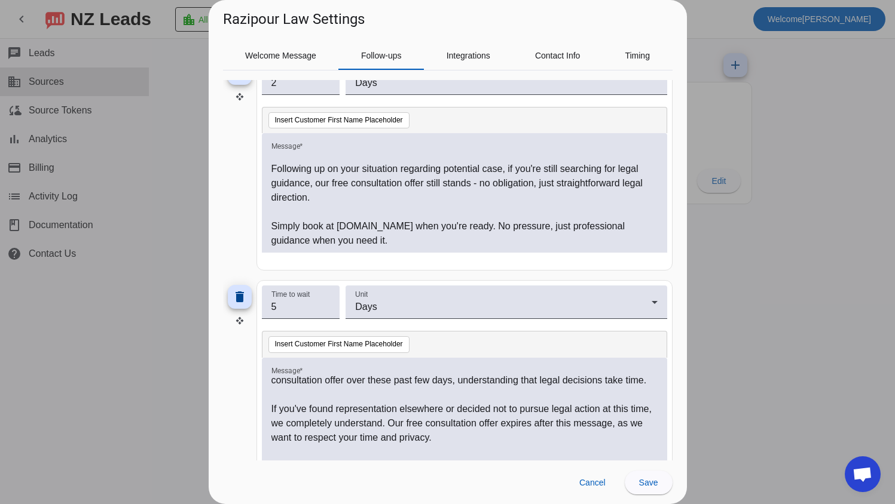
scroll to position [120, 0]
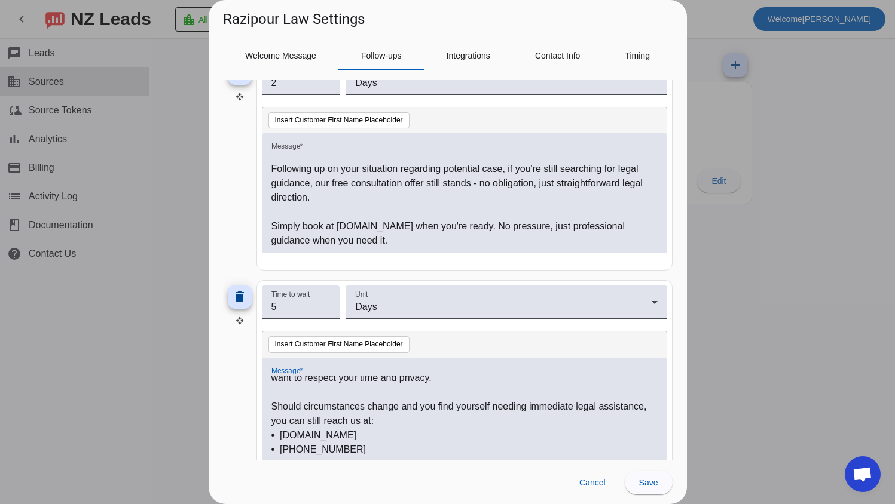
click at [484, 385] on p "If you've found representation elsewhere or decided not to pursue legal action …" at bounding box center [464, 363] width 386 height 43
click at [414, 380] on p "If you've found representation elsewhere or decided not to pursue legal action …" at bounding box center [464, 363] width 386 height 43
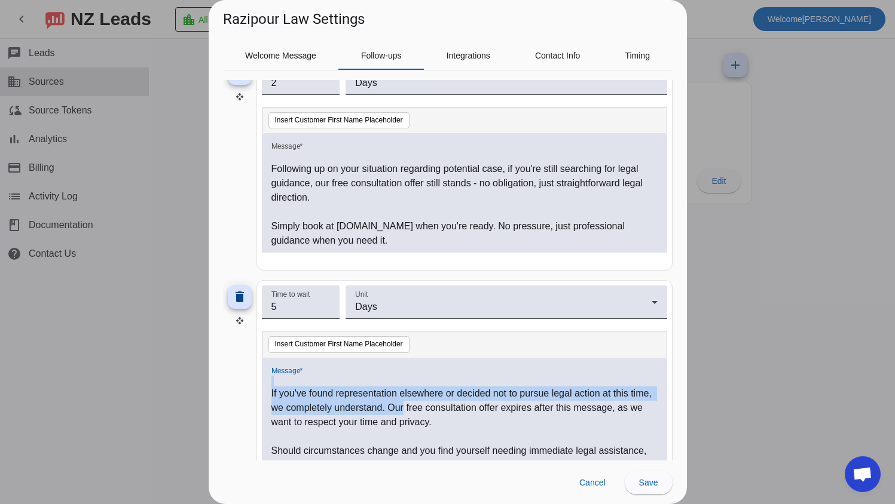
scroll to position [63, 0]
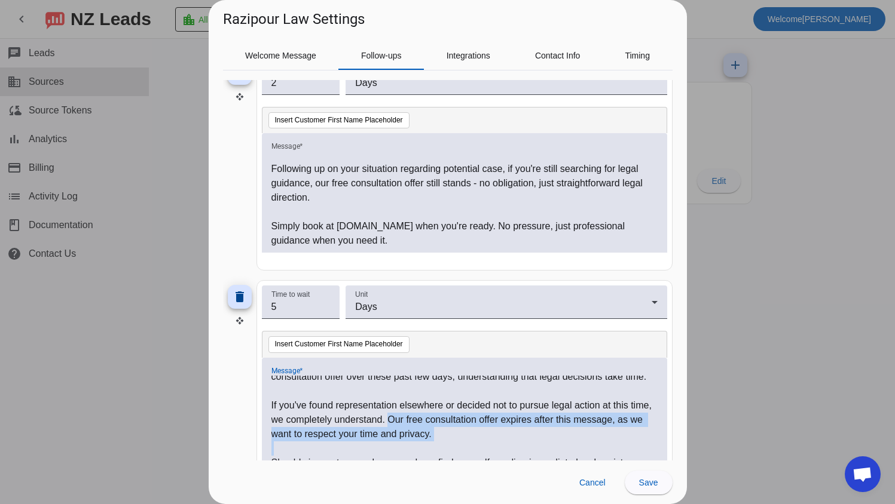
drag, startPoint x: 423, startPoint y: 382, endPoint x: 464, endPoint y: 446, distance: 75.8
click at [464, 442] on p "If you've found representation elsewhere or decided not to pursue legal action …" at bounding box center [464, 420] width 386 height 43
drag, startPoint x: 409, startPoint y: 434, endPoint x: 461, endPoint y: 445, distance: 53.0
click at [449, 442] on p "If you've found representation elsewhere or decided not to pursue legal action …" at bounding box center [464, 420] width 386 height 43
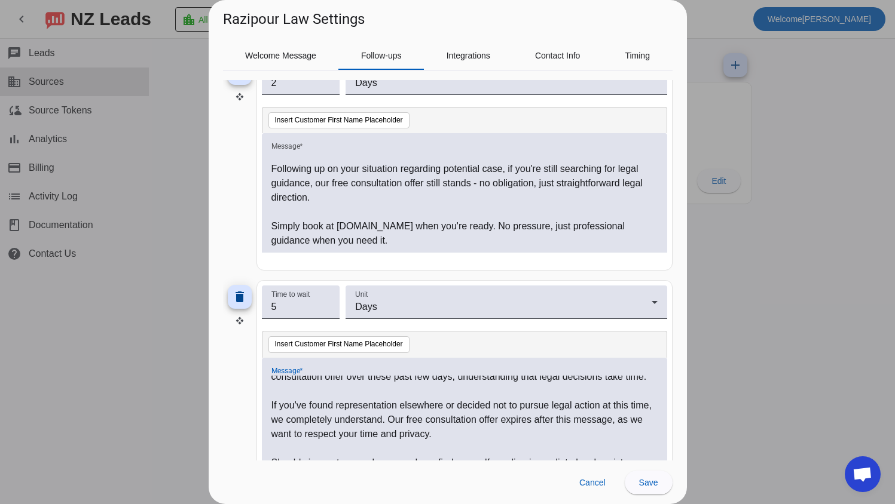
drag, startPoint x: 461, startPoint y: 445, endPoint x: 468, endPoint y: 449, distance: 7.8
click at [468, 442] on p "If you've found representation elsewhere or decided not to pursue legal action …" at bounding box center [464, 420] width 386 height 43
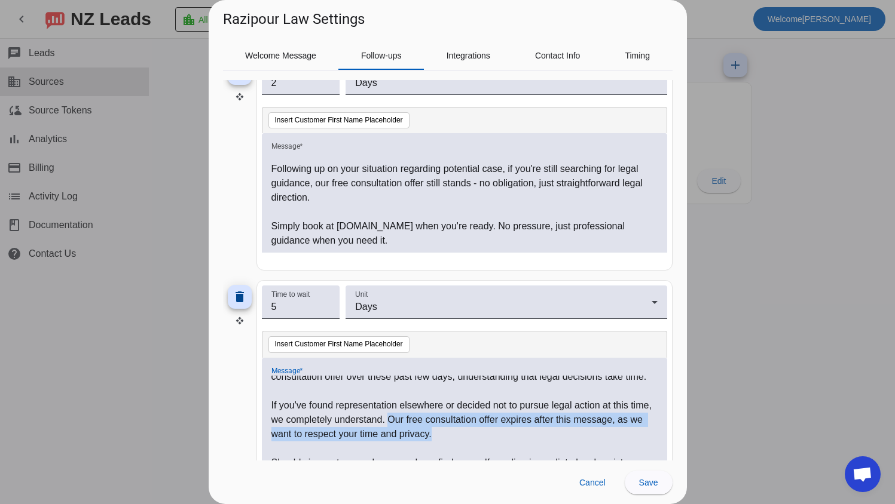
drag, startPoint x: 458, startPoint y: 449, endPoint x: 414, endPoint y: 434, distance: 45.9
click at [414, 434] on p "If you've found representation elsewhere or decided not to pursue legal action …" at bounding box center [464, 420] width 386 height 43
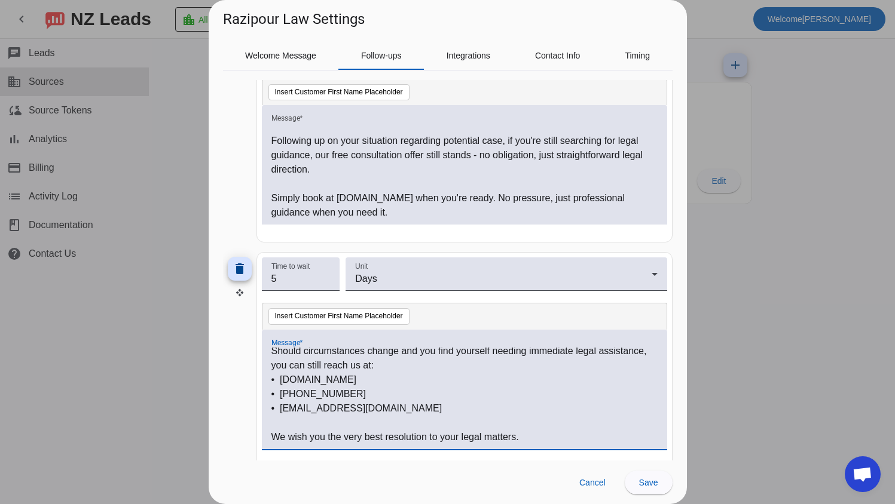
scroll to position [642, 0]
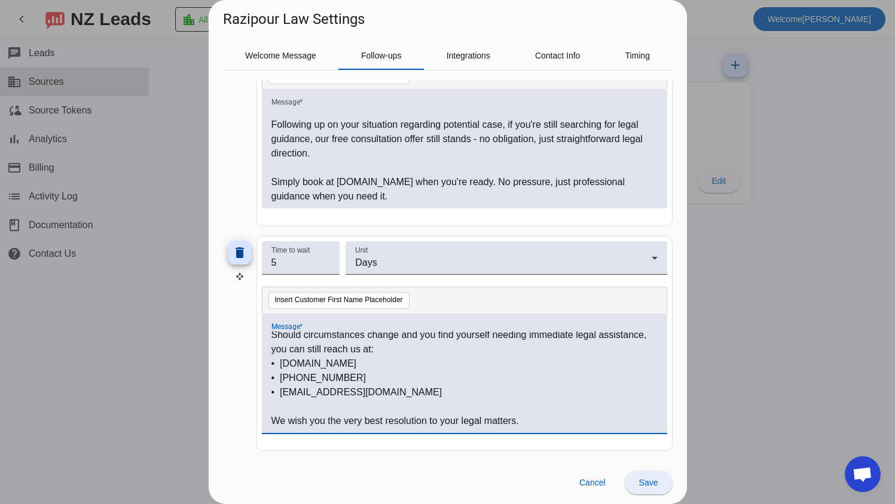
click at [642, 481] on span "Save" at bounding box center [648, 483] width 19 height 10
